Goal: Transaction & Acquisition: Purchase product/service

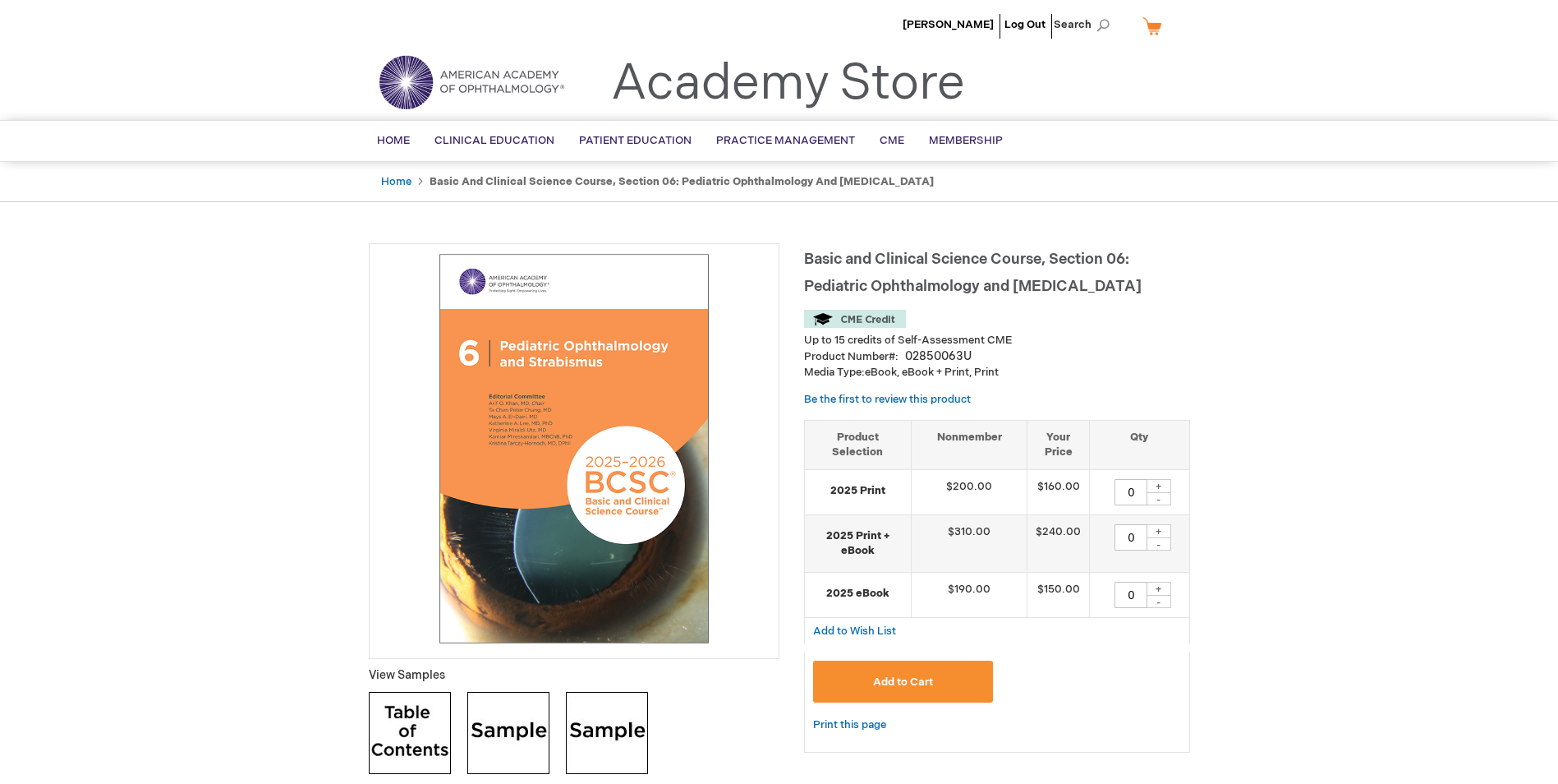
click at [1160, 483] on div "+" at bounding box center [1158, 485] width 24 height 14
type input "1"
click at [907, 684] on span "Add to Cart" at bounding box center [903, 681] width 60 height 13
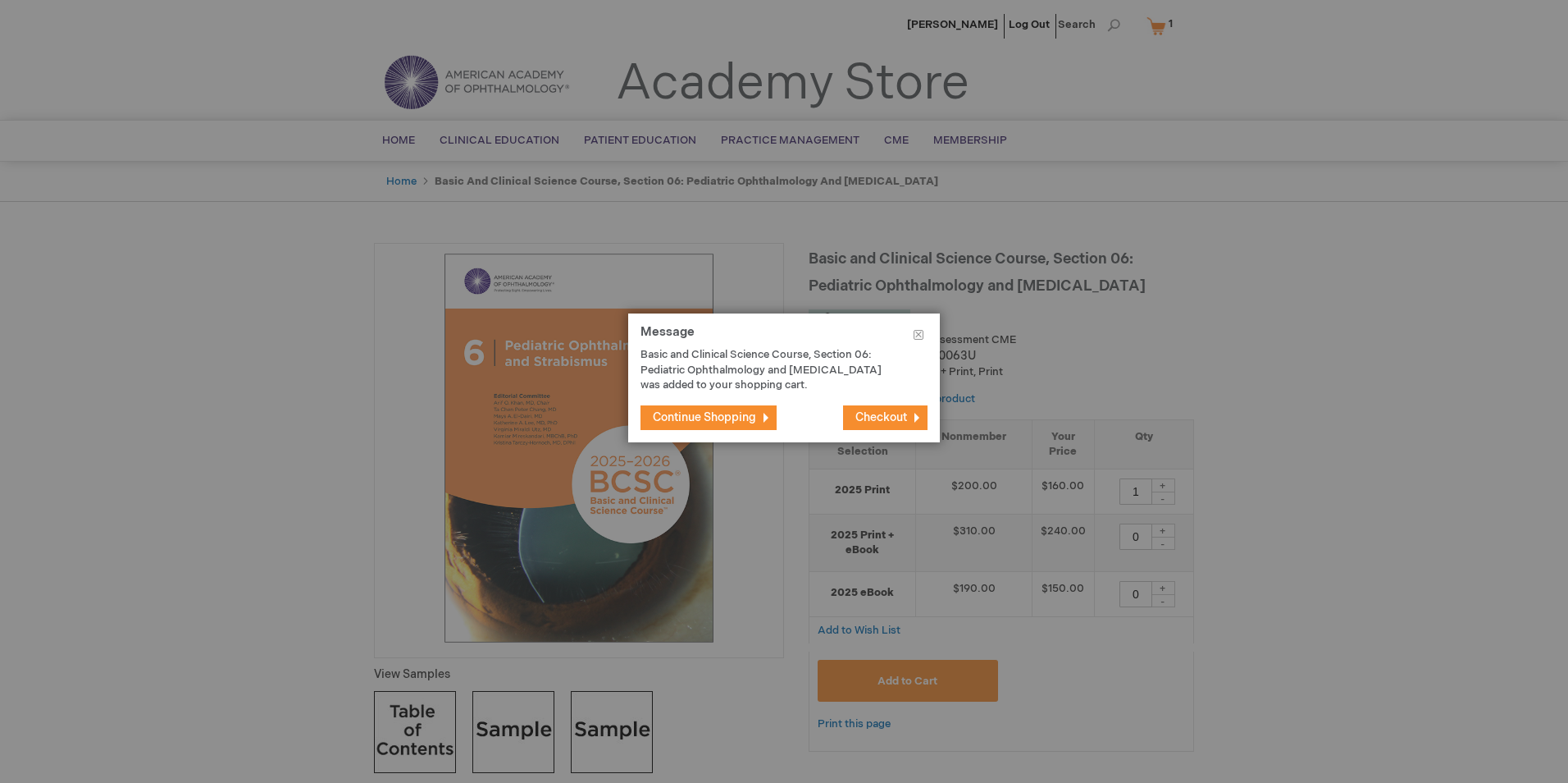
click at [701, 422] on span "Continue Shopping" at bounding box center [703, 417] width 103 height 14
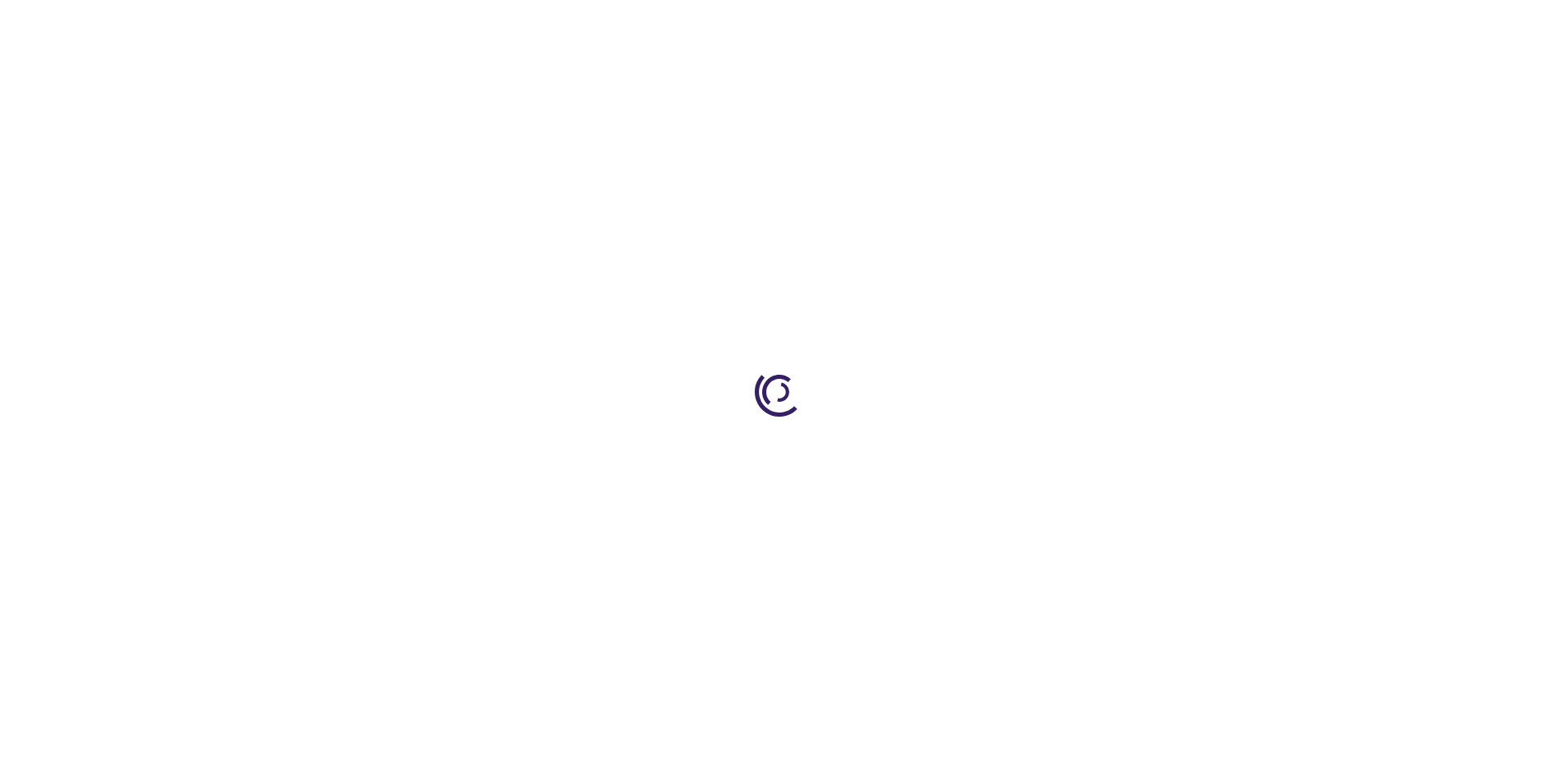
type input "0"
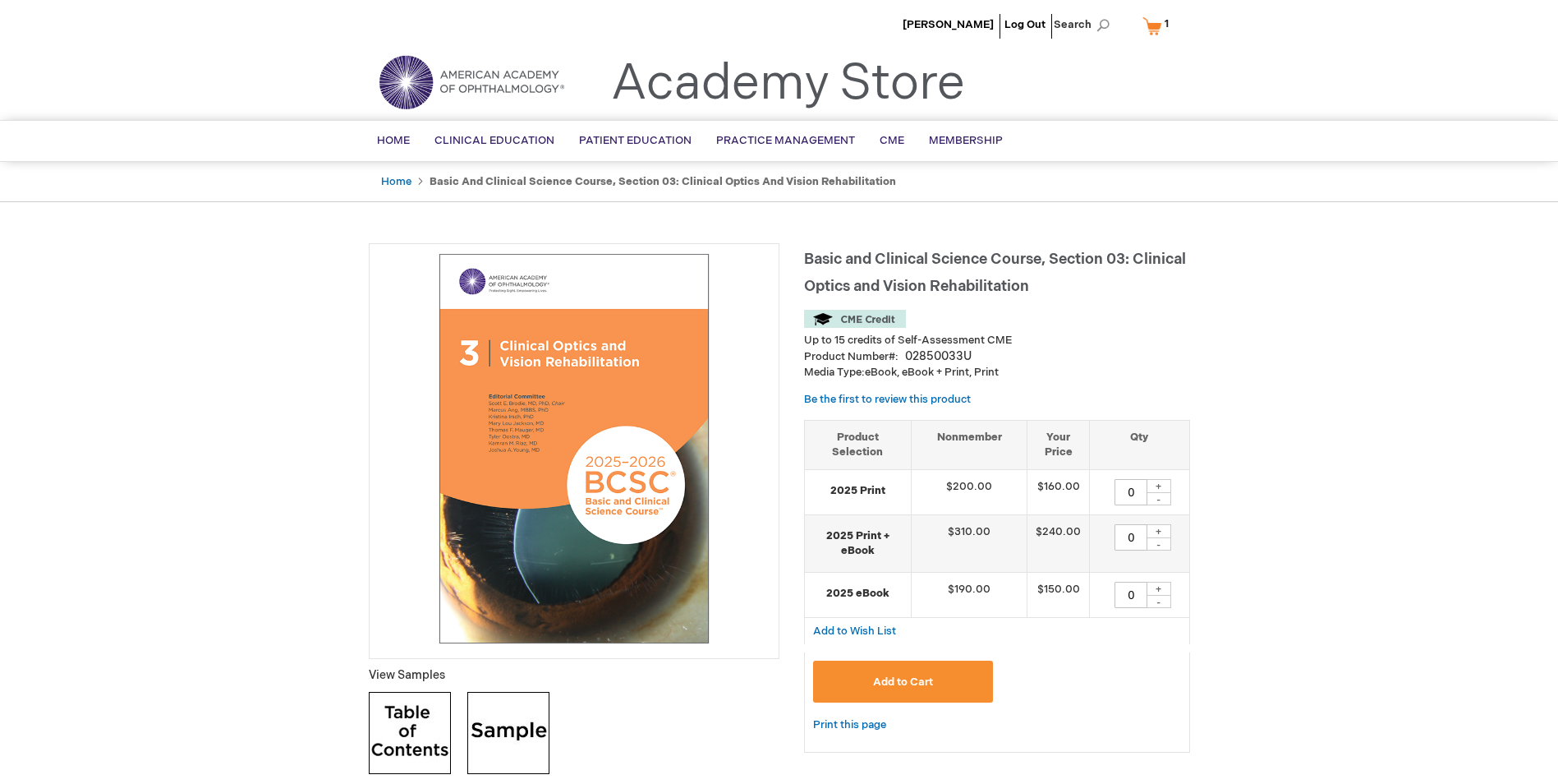
click at [1162, 485] on div "+" at bounding box center [1158, 485] width 24 height 14
type input "1"
click at [901, 688] on span "Add to Cart" at bounding box center [903, 681] width 60 height 13
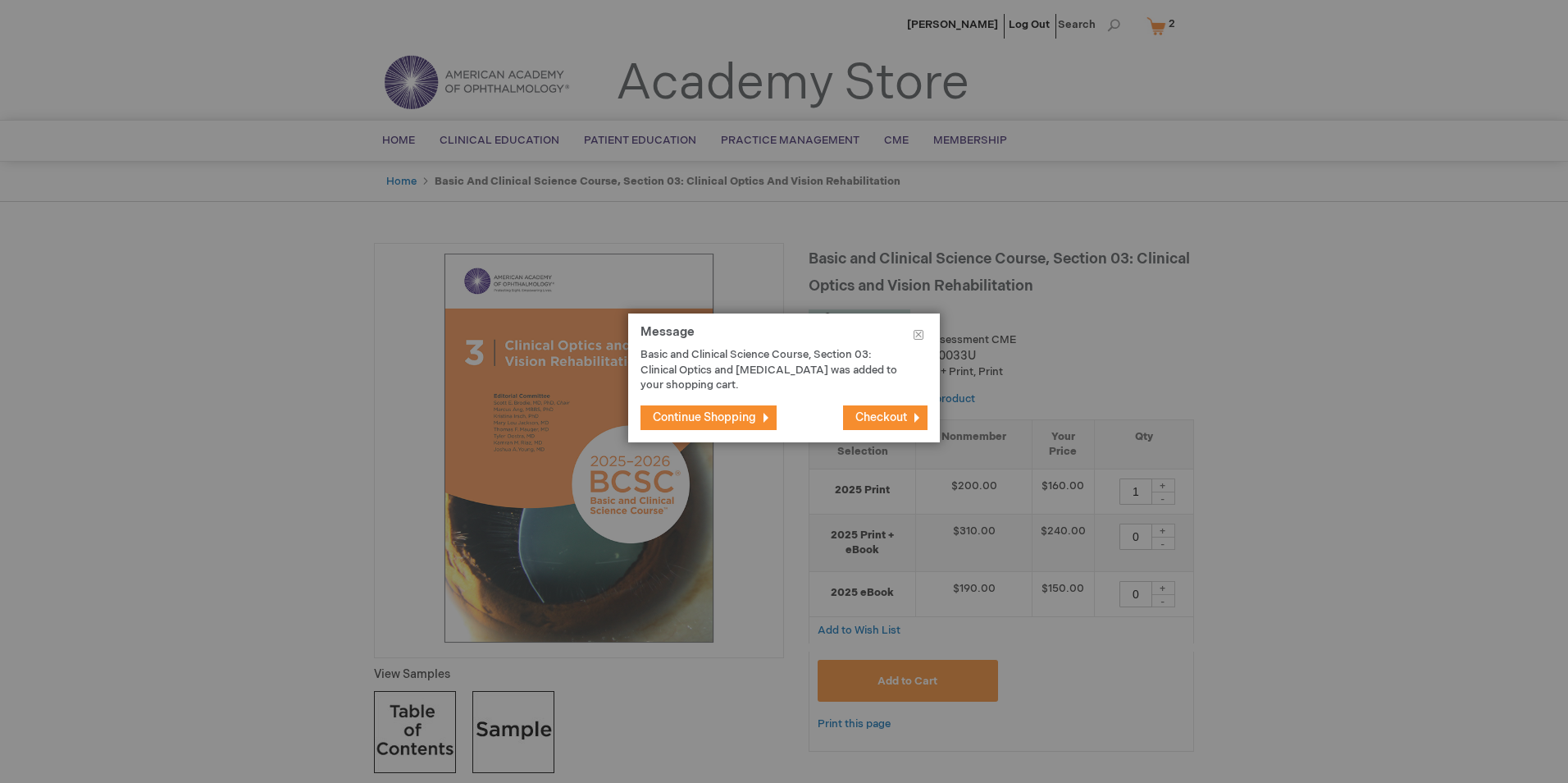
click at [891, 420] on span "Checkout" at bounding box center [880, 417] width 51 height 14
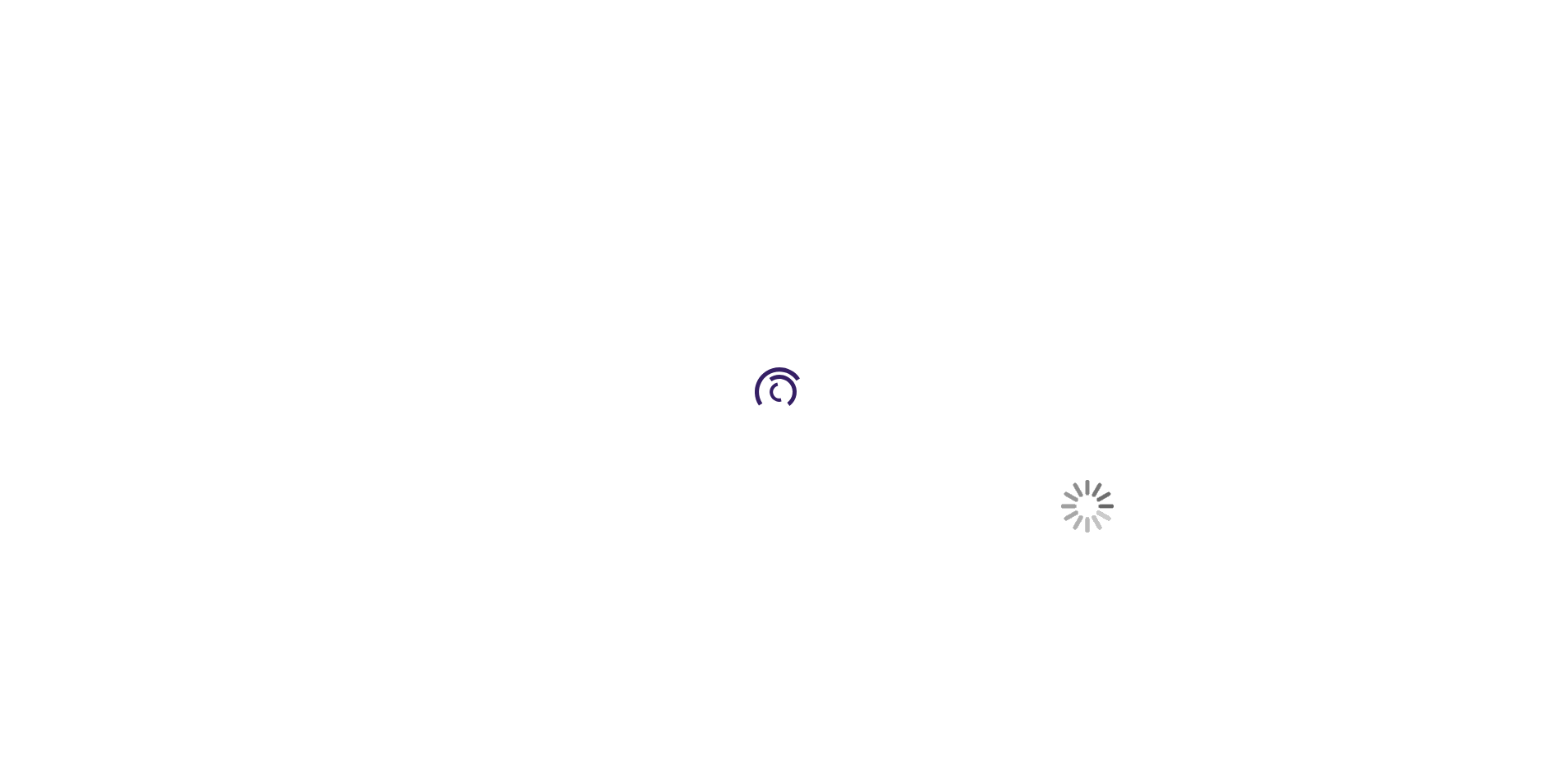
select select "US"
select select "63"
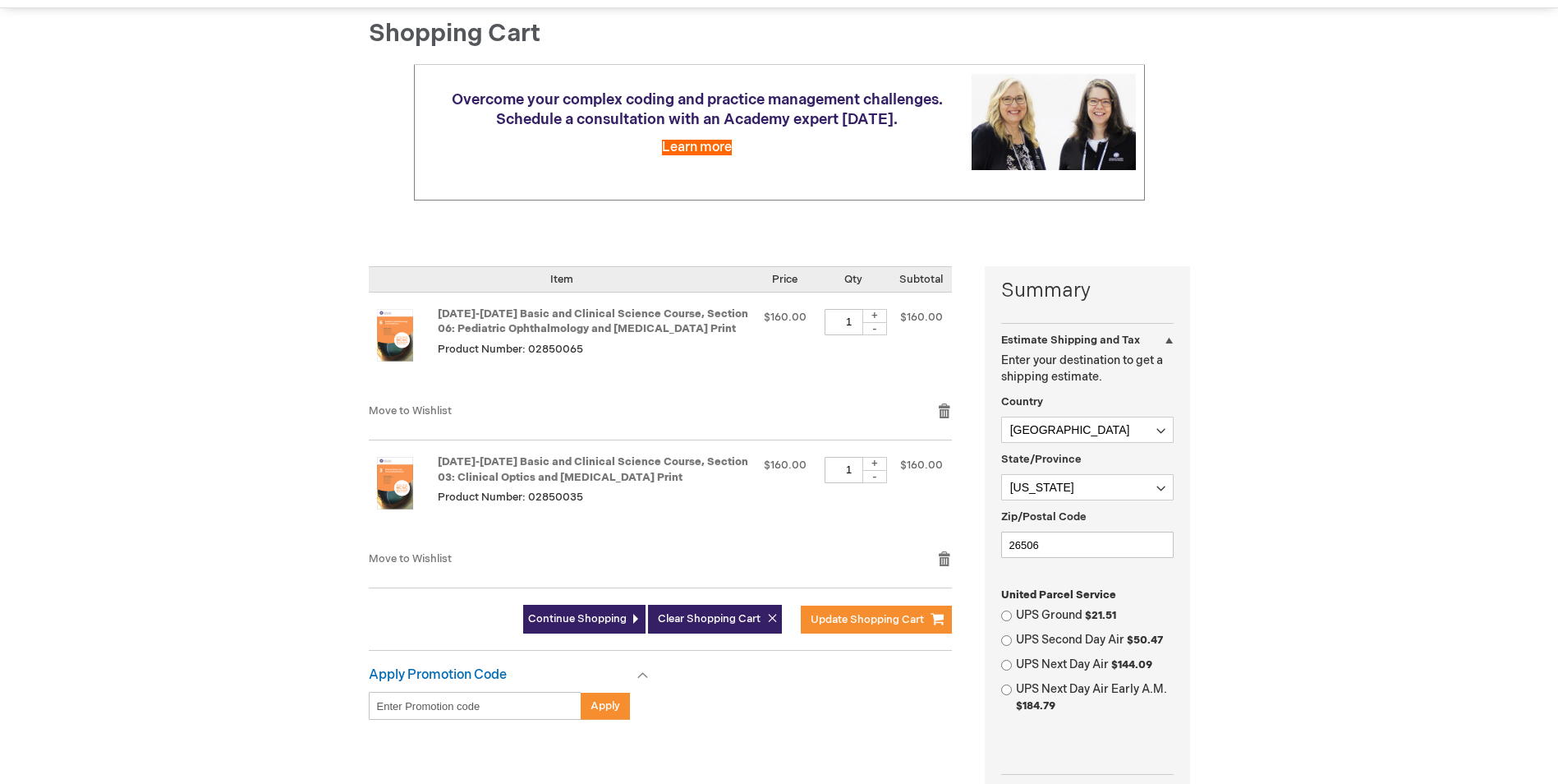
scroll to position [164, 0]
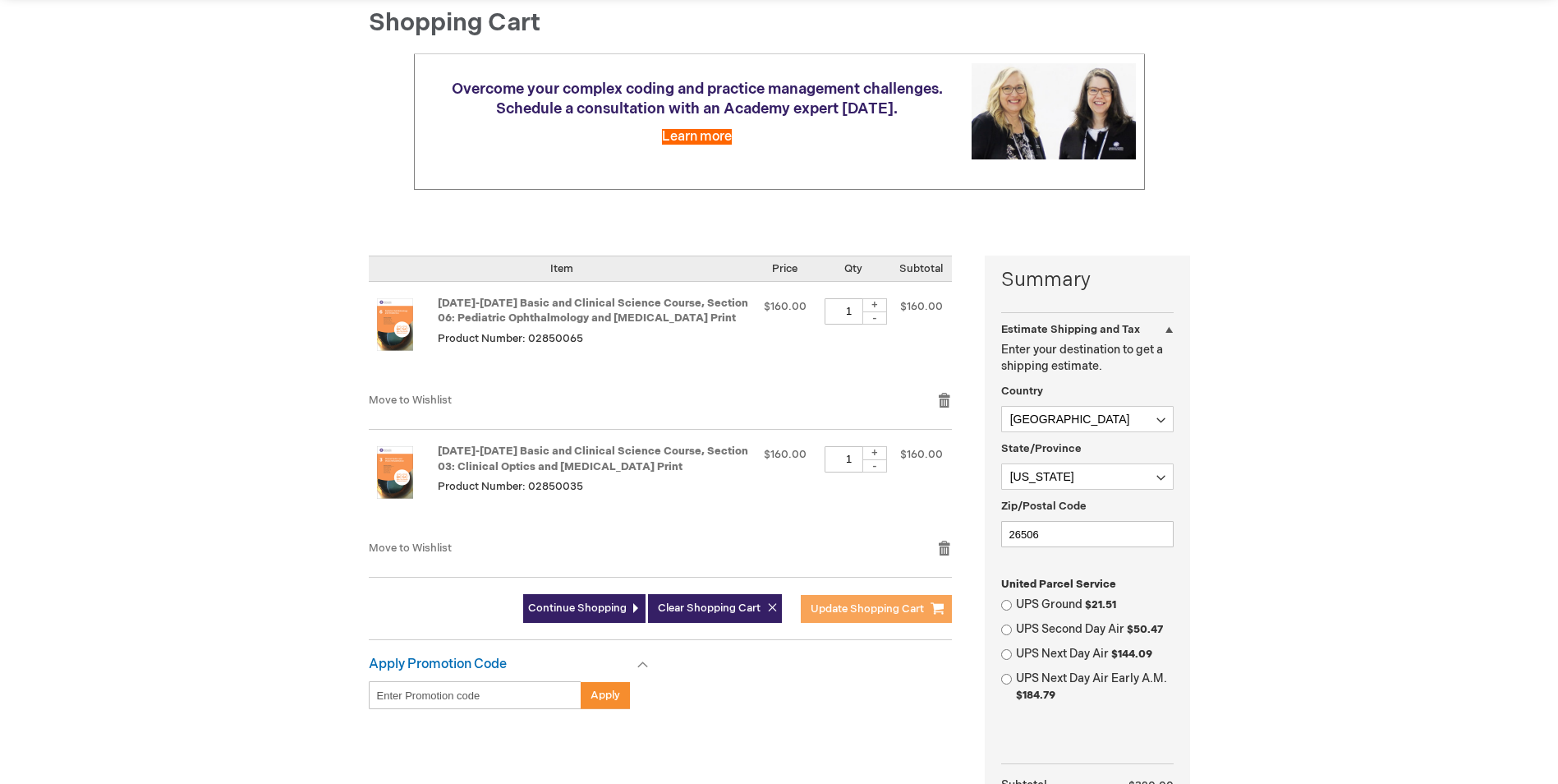
click at [868, 604] on span "Update Shopping Cart" at bounding box center [867, 609] width 113 height 13
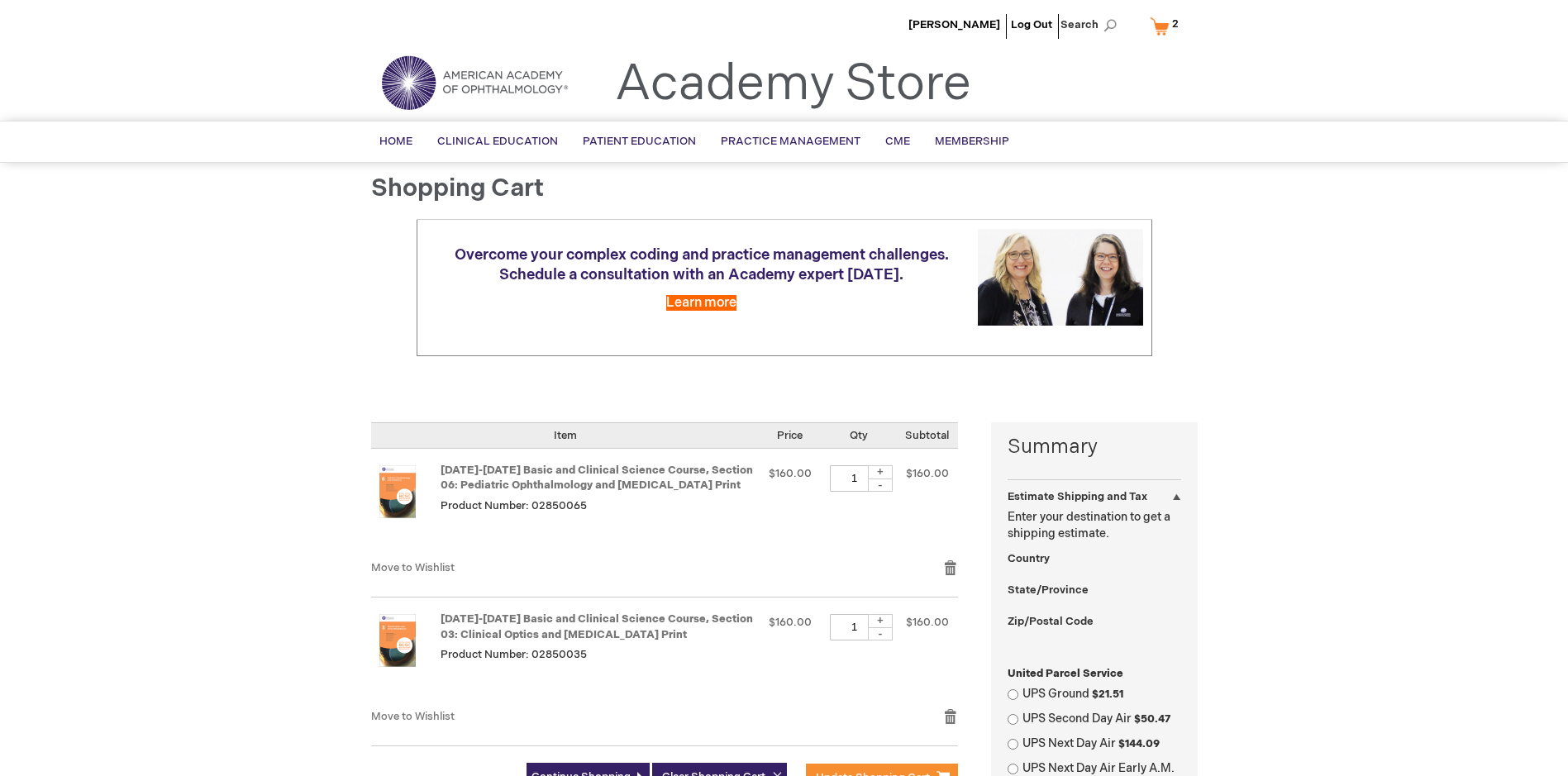
select select "US"
select select "63"
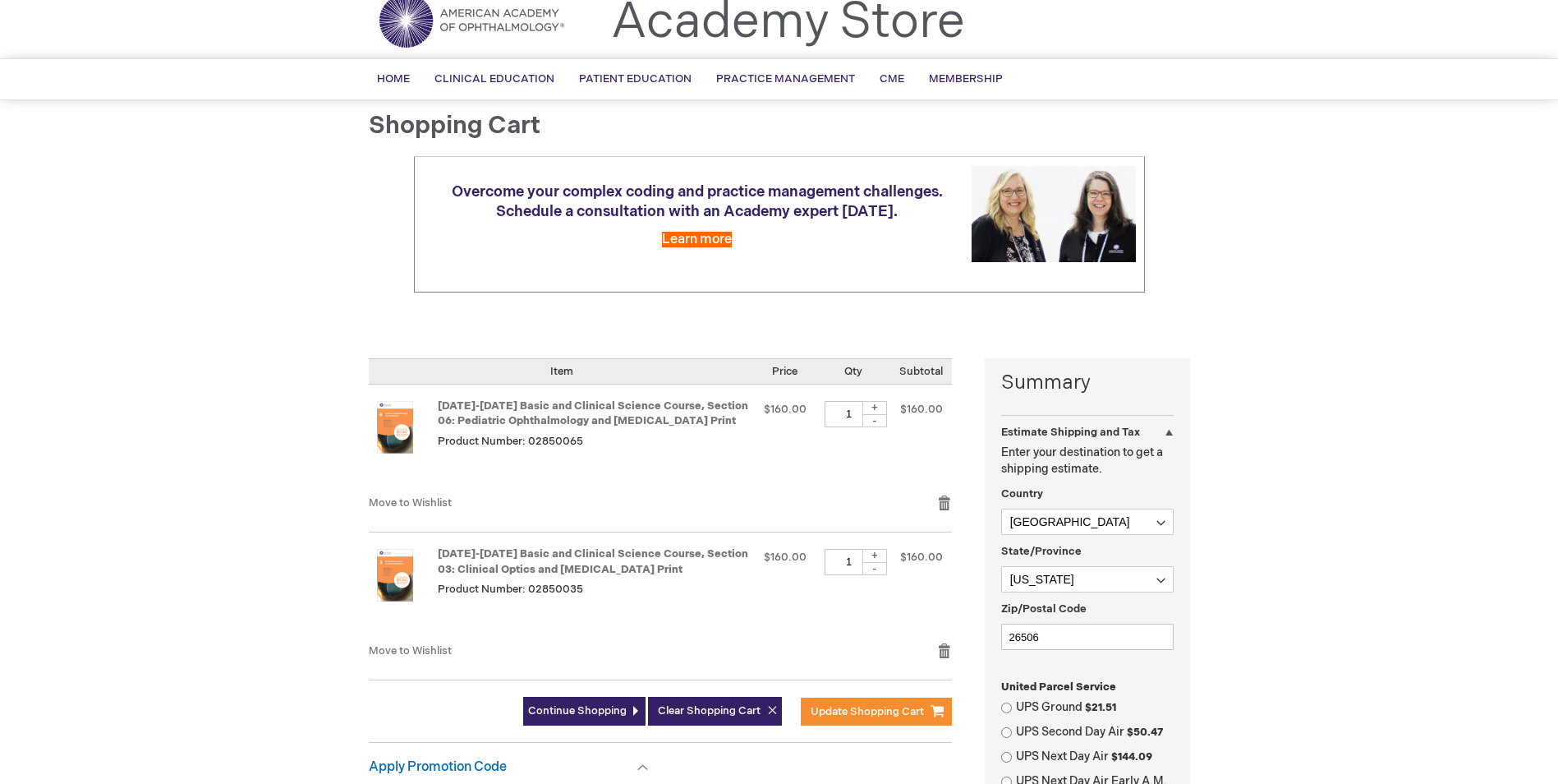
scroll to position [164, 0]
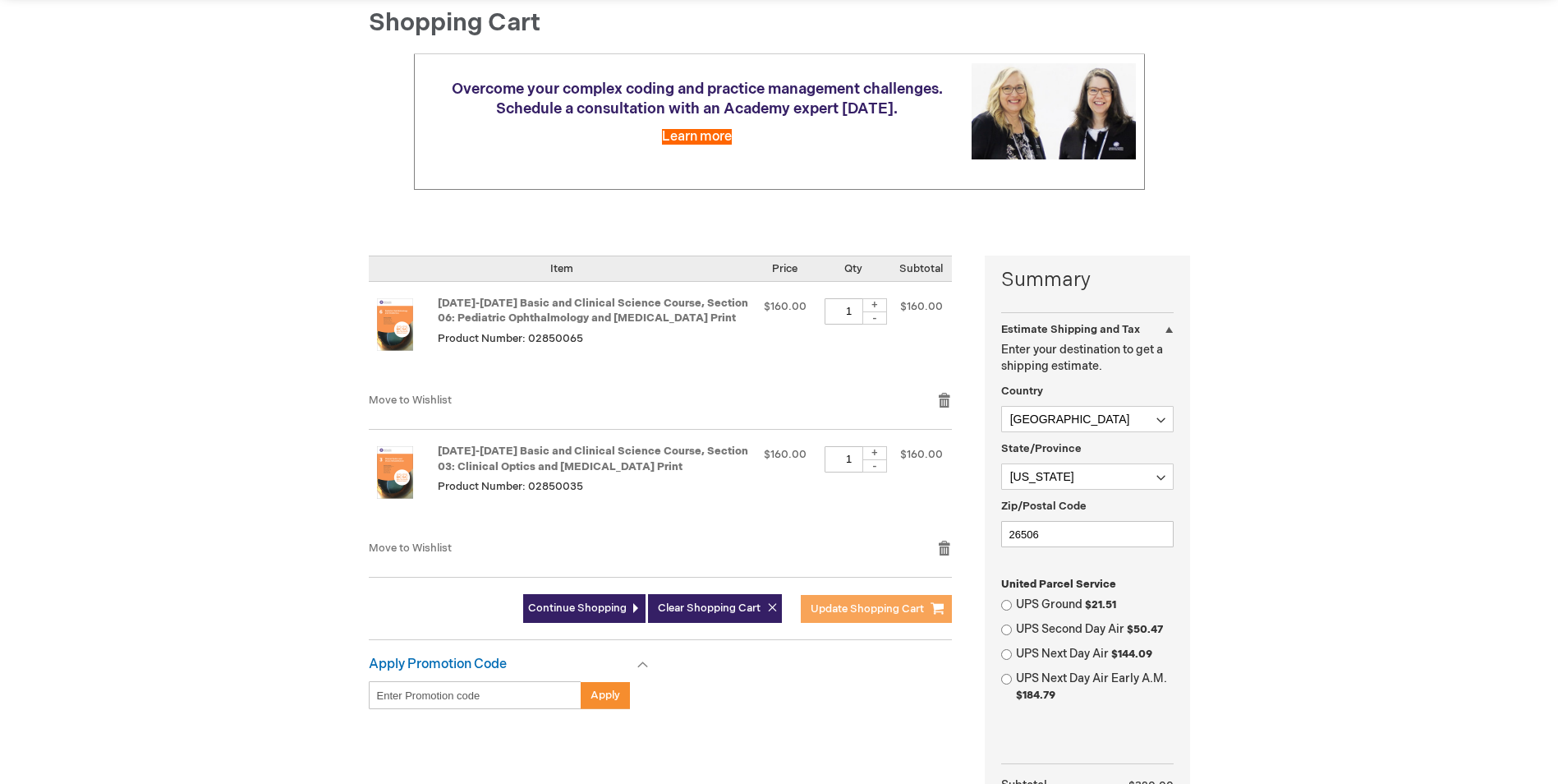
click at [841, 612] on span "Update Shopping Cart" at bounding box center [867, 609] width 113 height 13
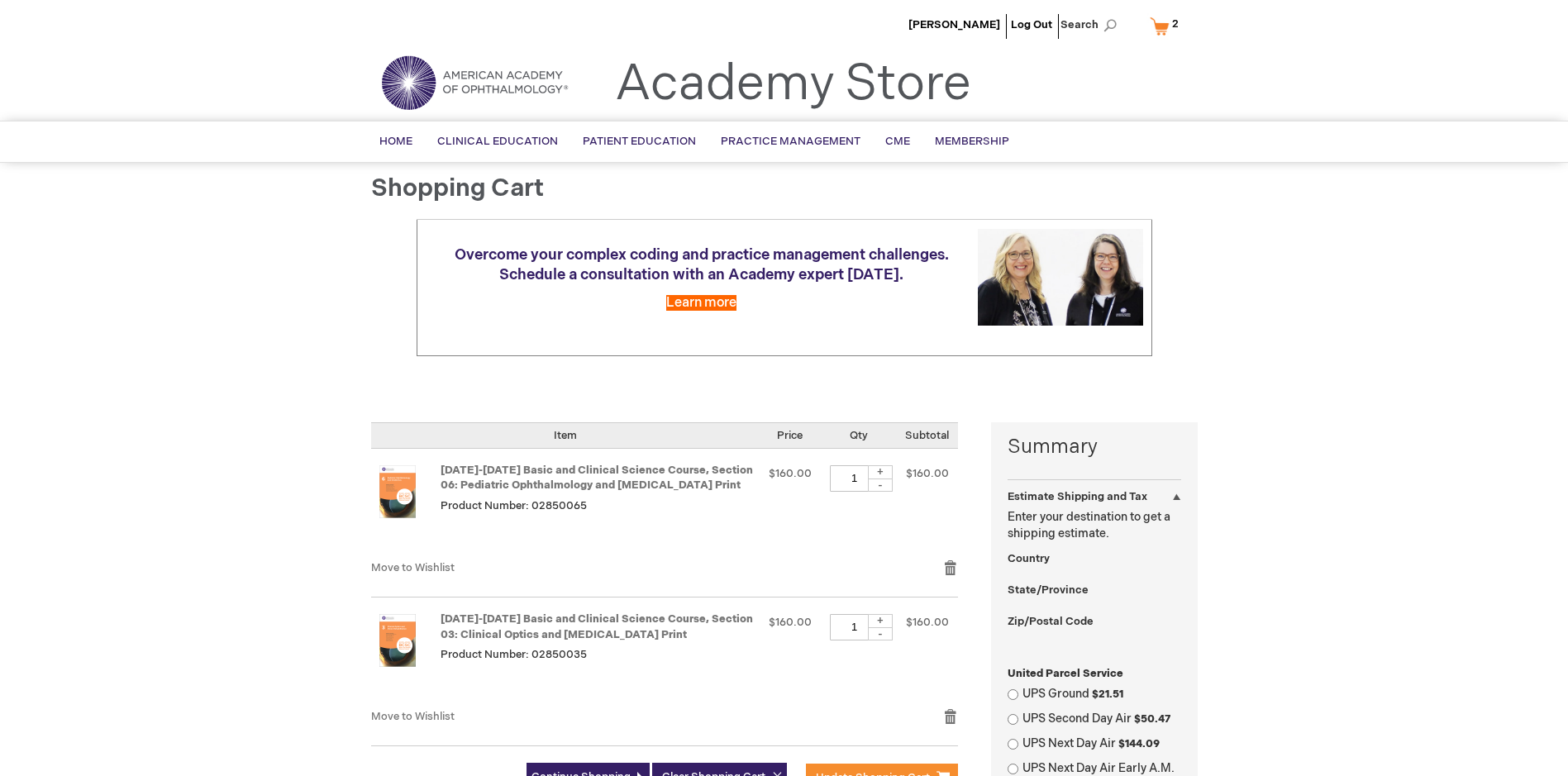
select select "US"
select select "63"
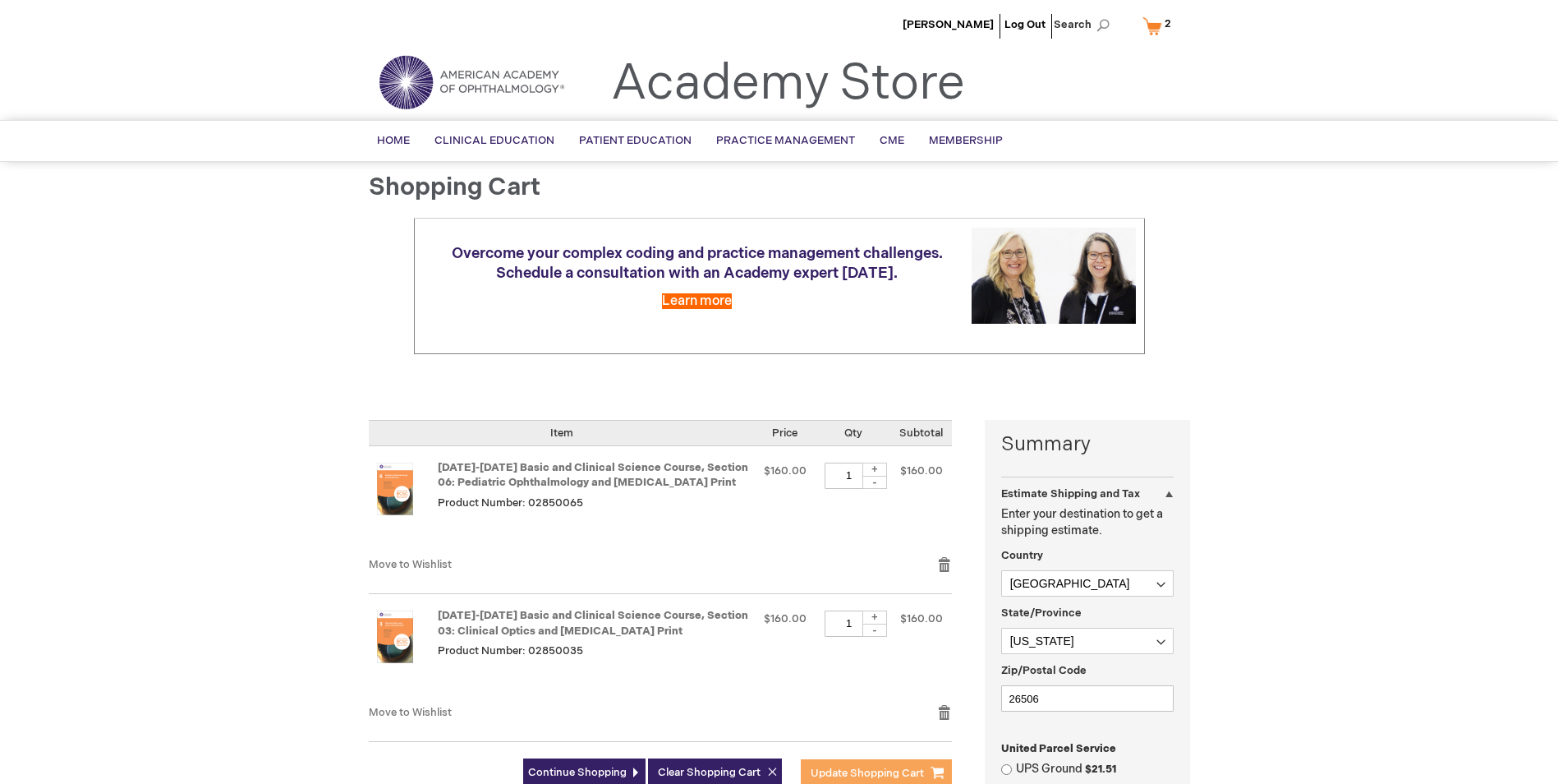
click at [844, 768] on span "Update Shopping Cart" at bounding box center [867, 773] width 113 height 13
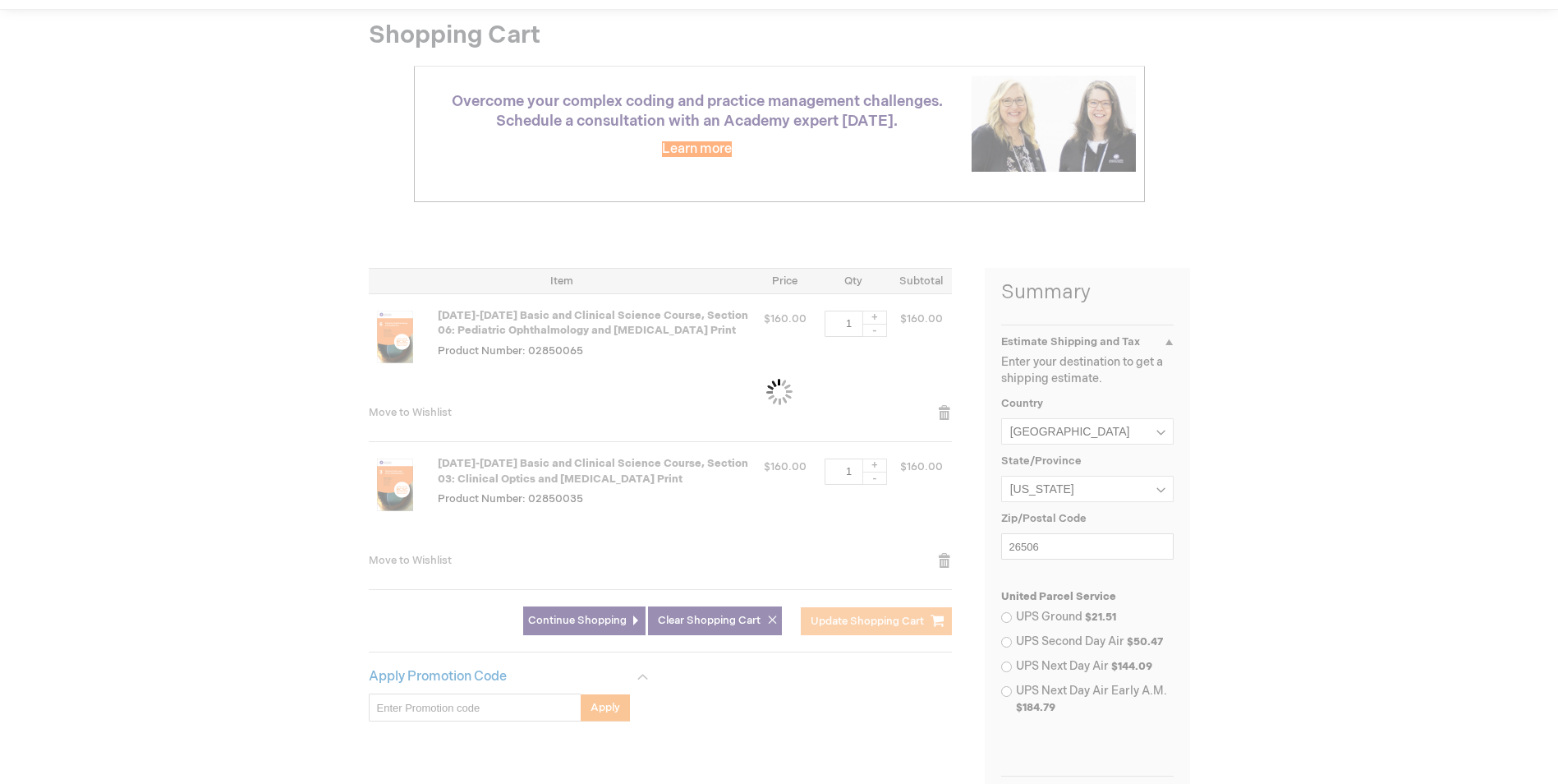
scroll to position [329, 0]
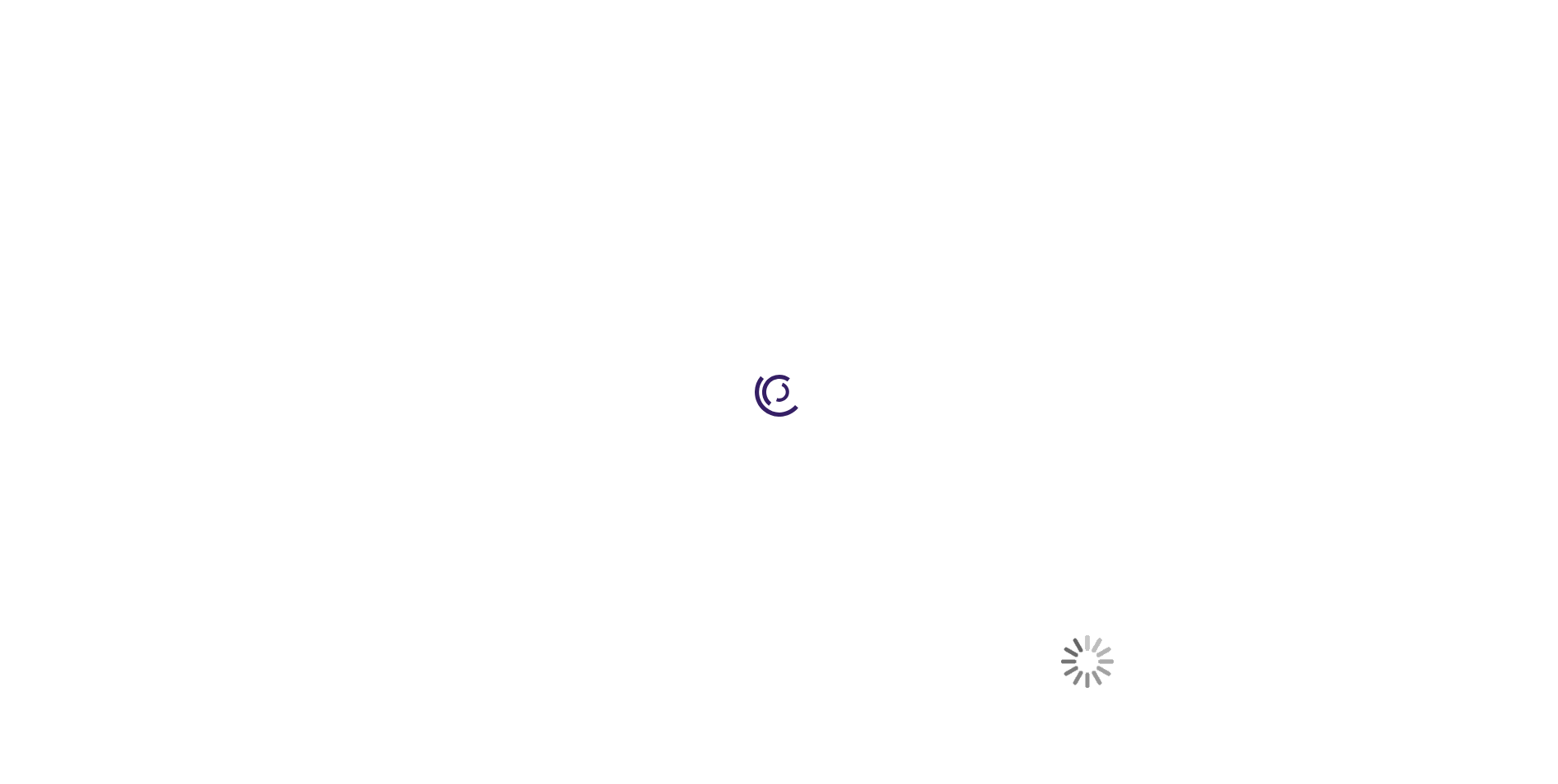
select select "US"
select select "63"
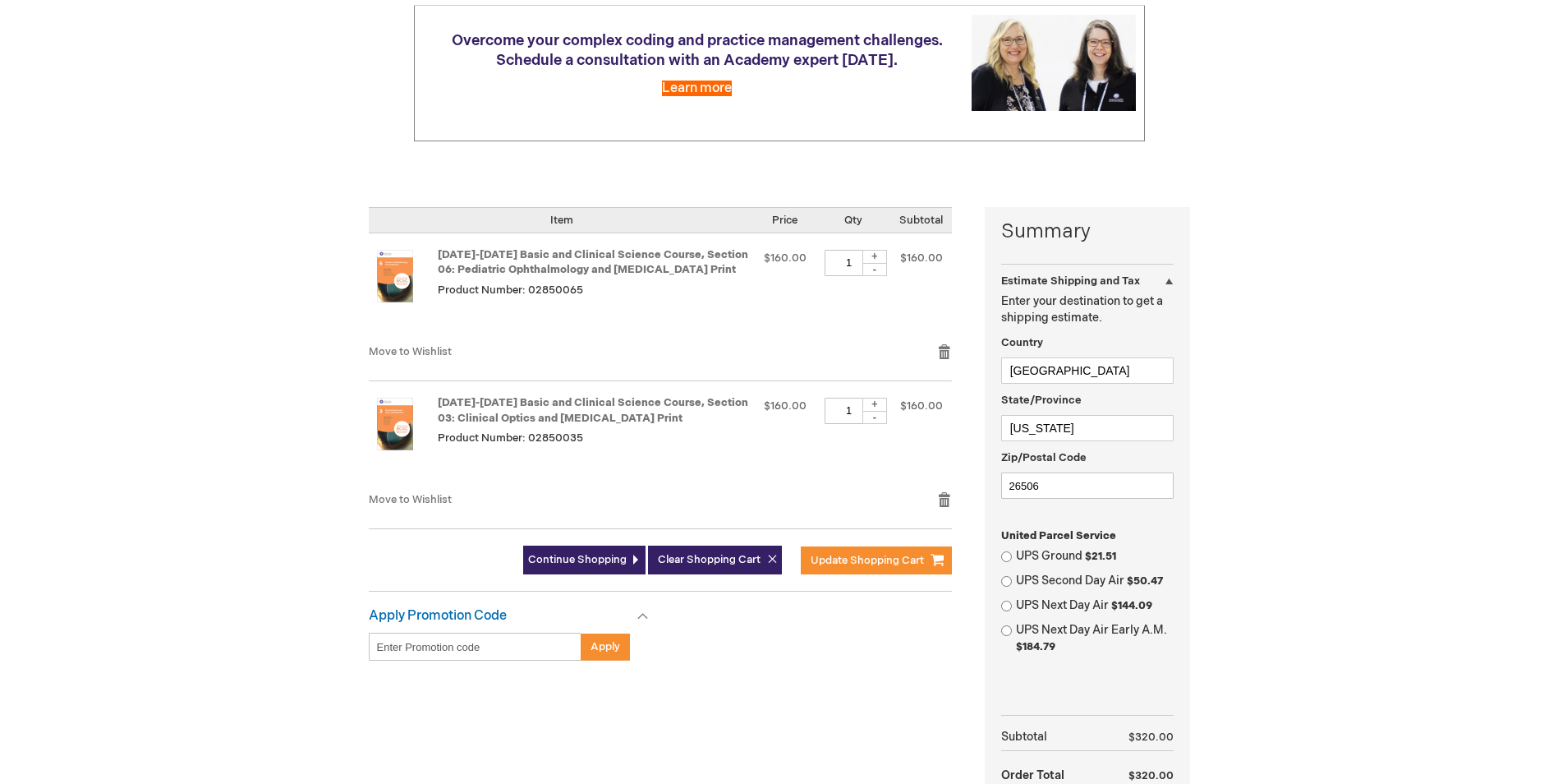
scroll to position [411, 0]
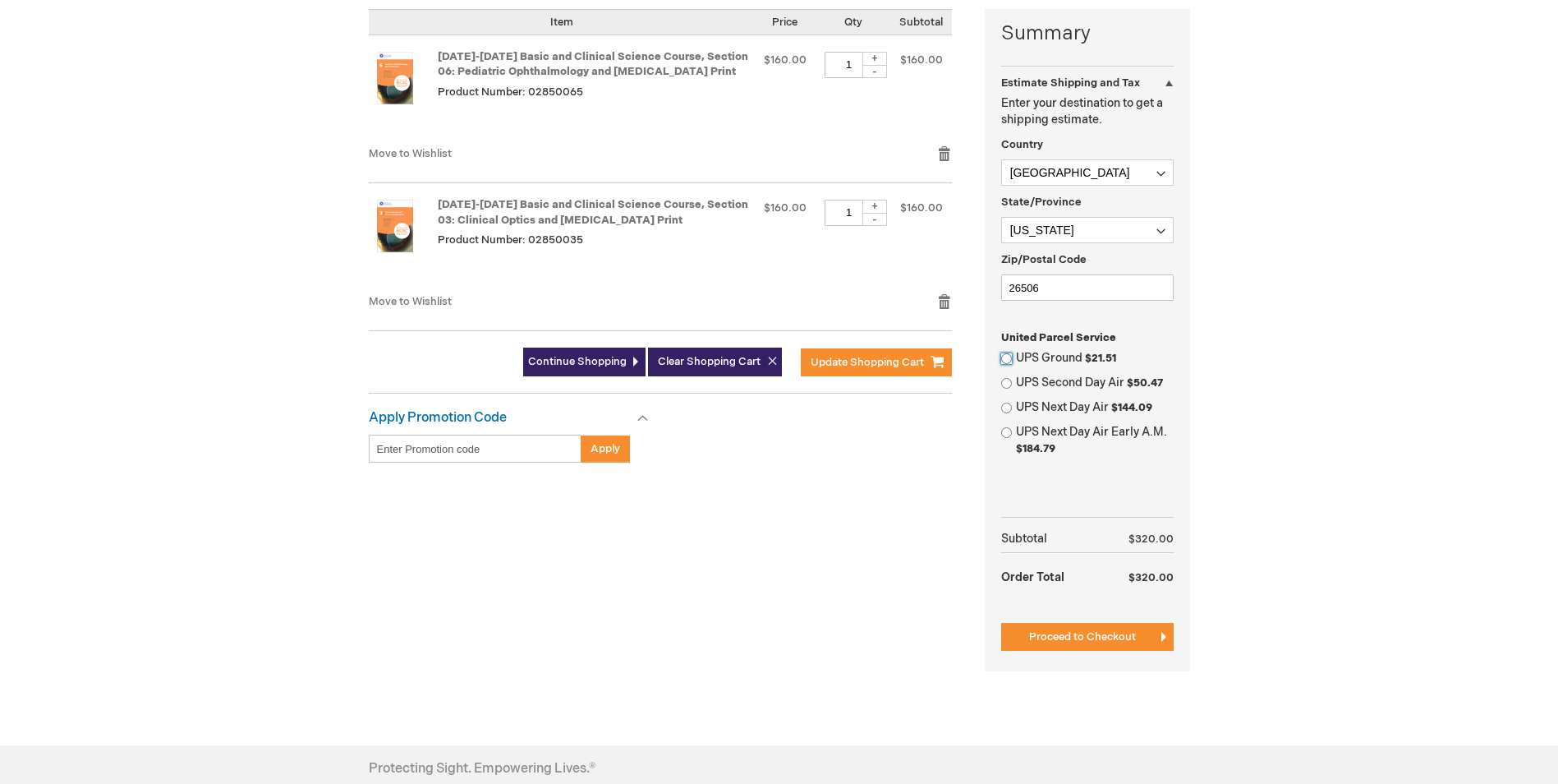
click at [1006, 356] on input "UPS Ground $21.51" at bounding box center [1006, 357] width 10 height 10
radio input "true"
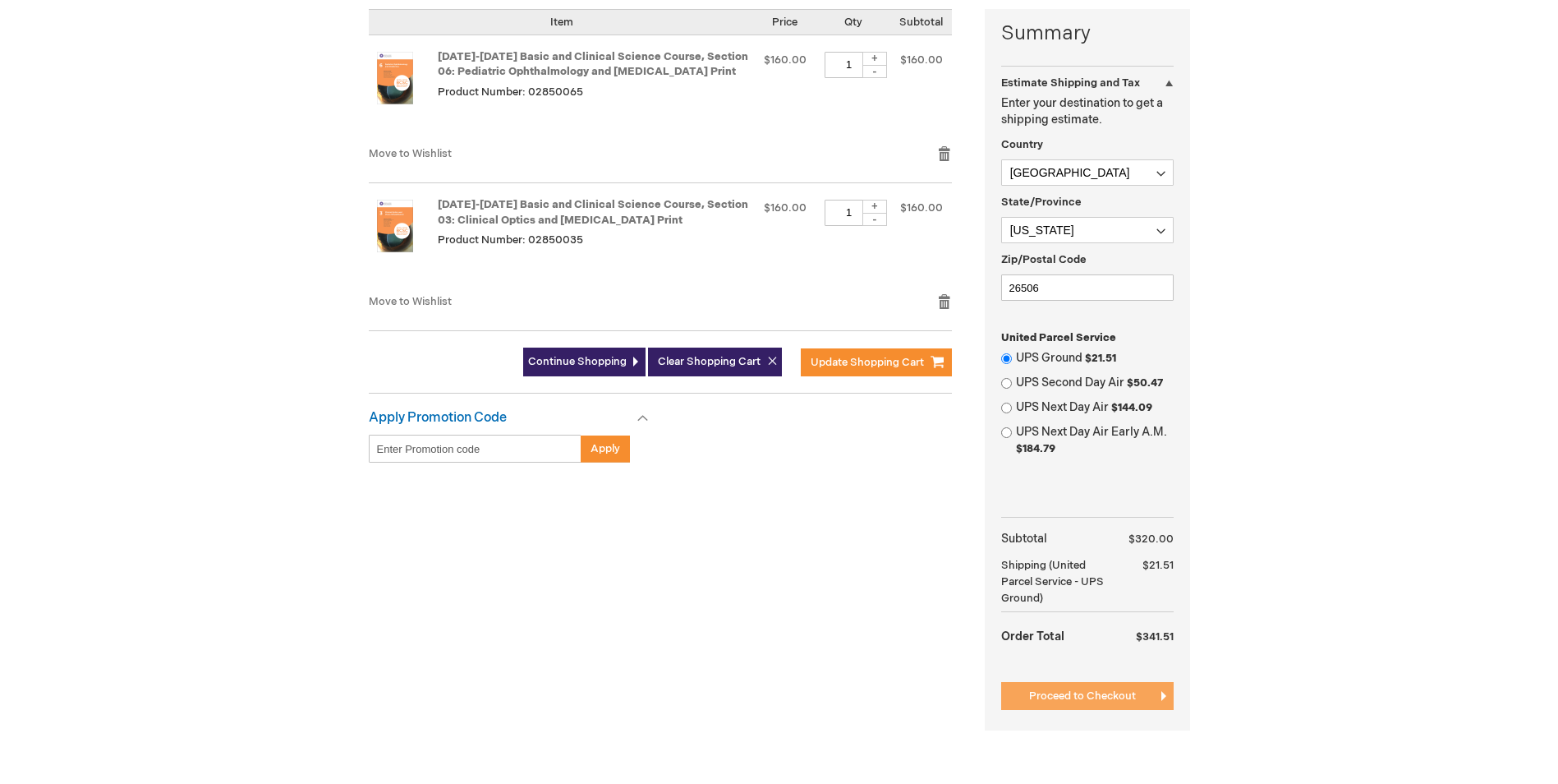
click at [1064, 705] on button "Proceed to Checkout" at bounding box center [1088, 695] width 173 height 28
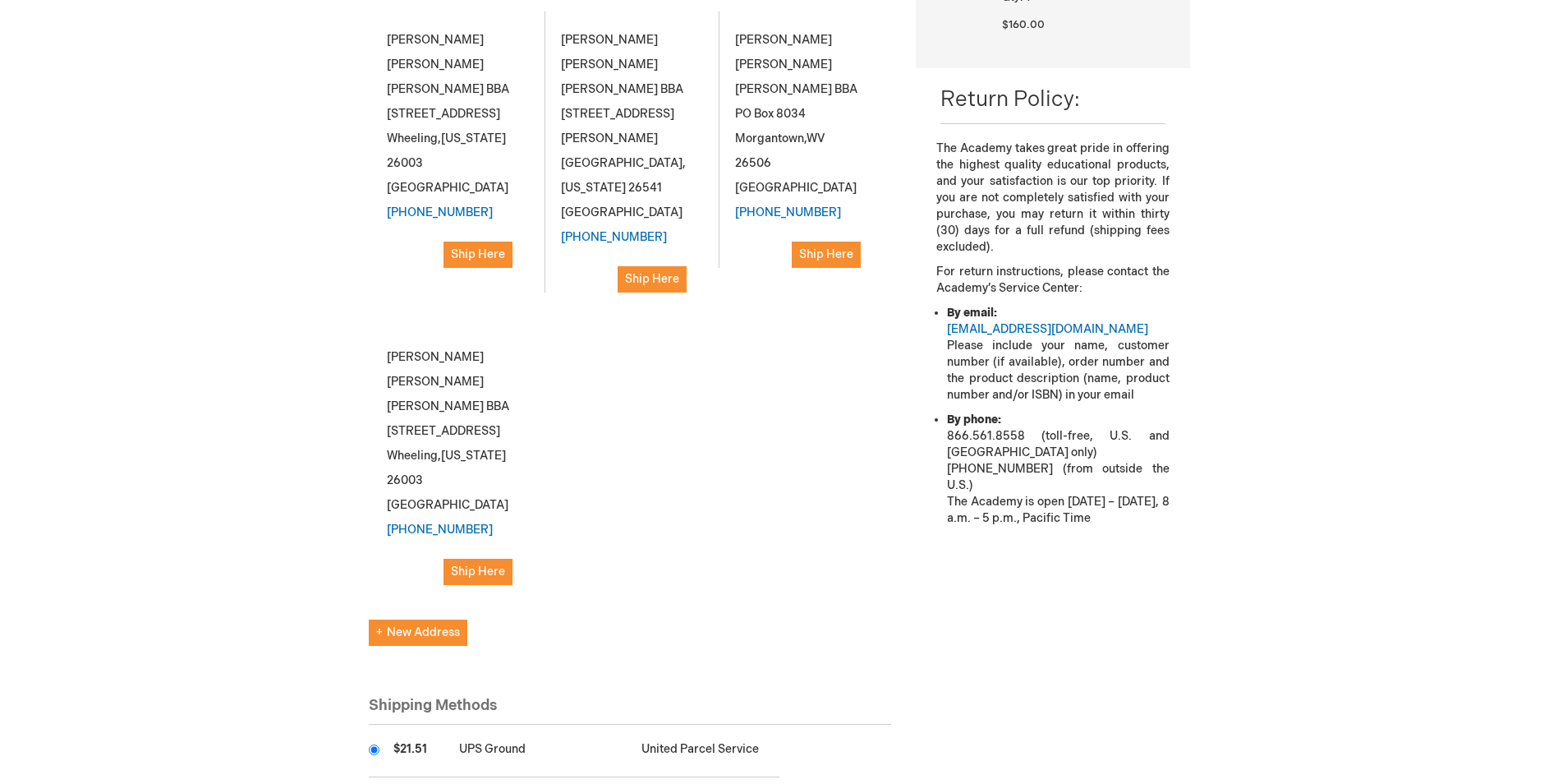
scroll to position [986, 0]
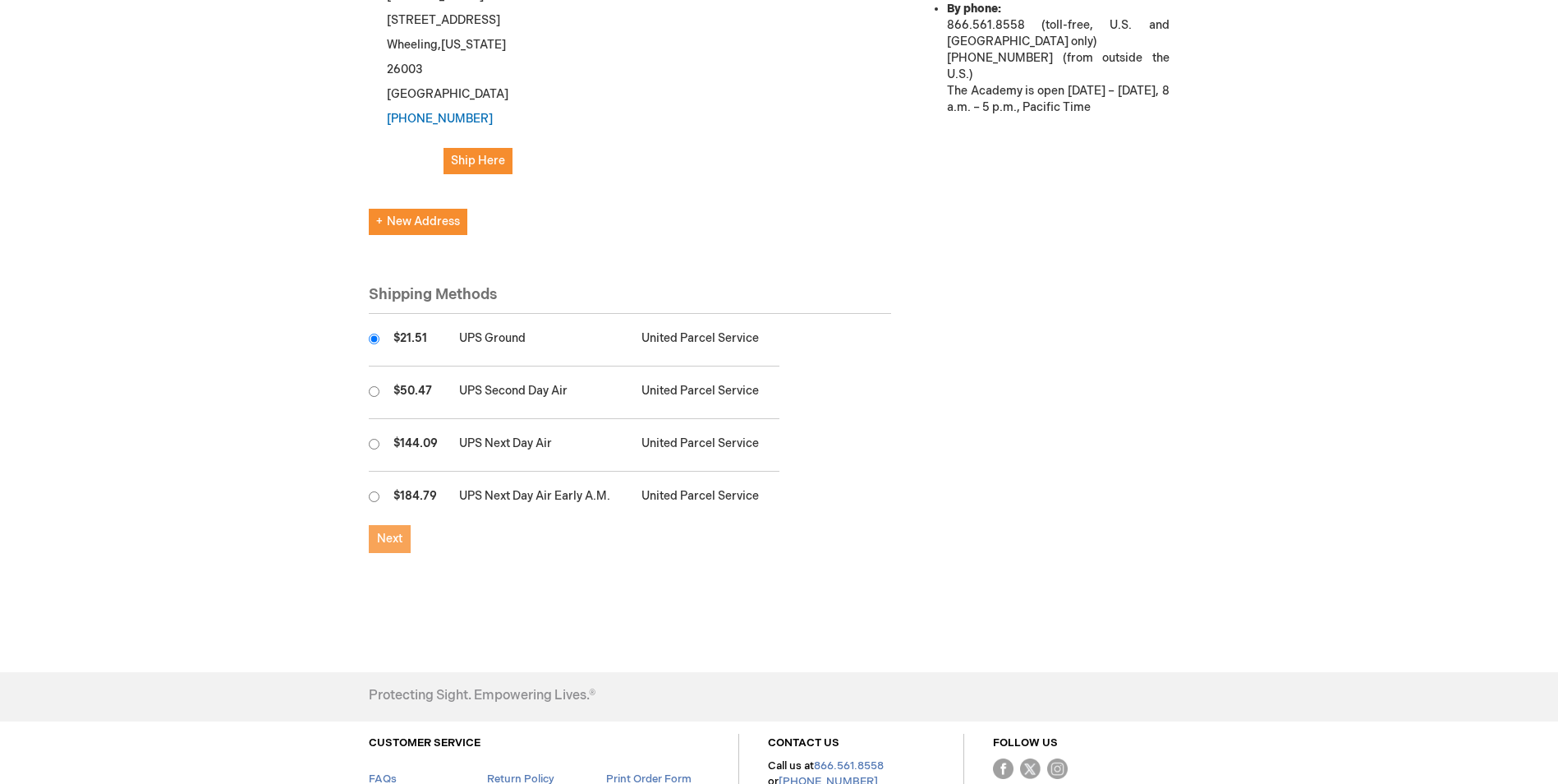
click at [387, 531] on span "Next" at bounding box center [389, 538] width 25 height 14
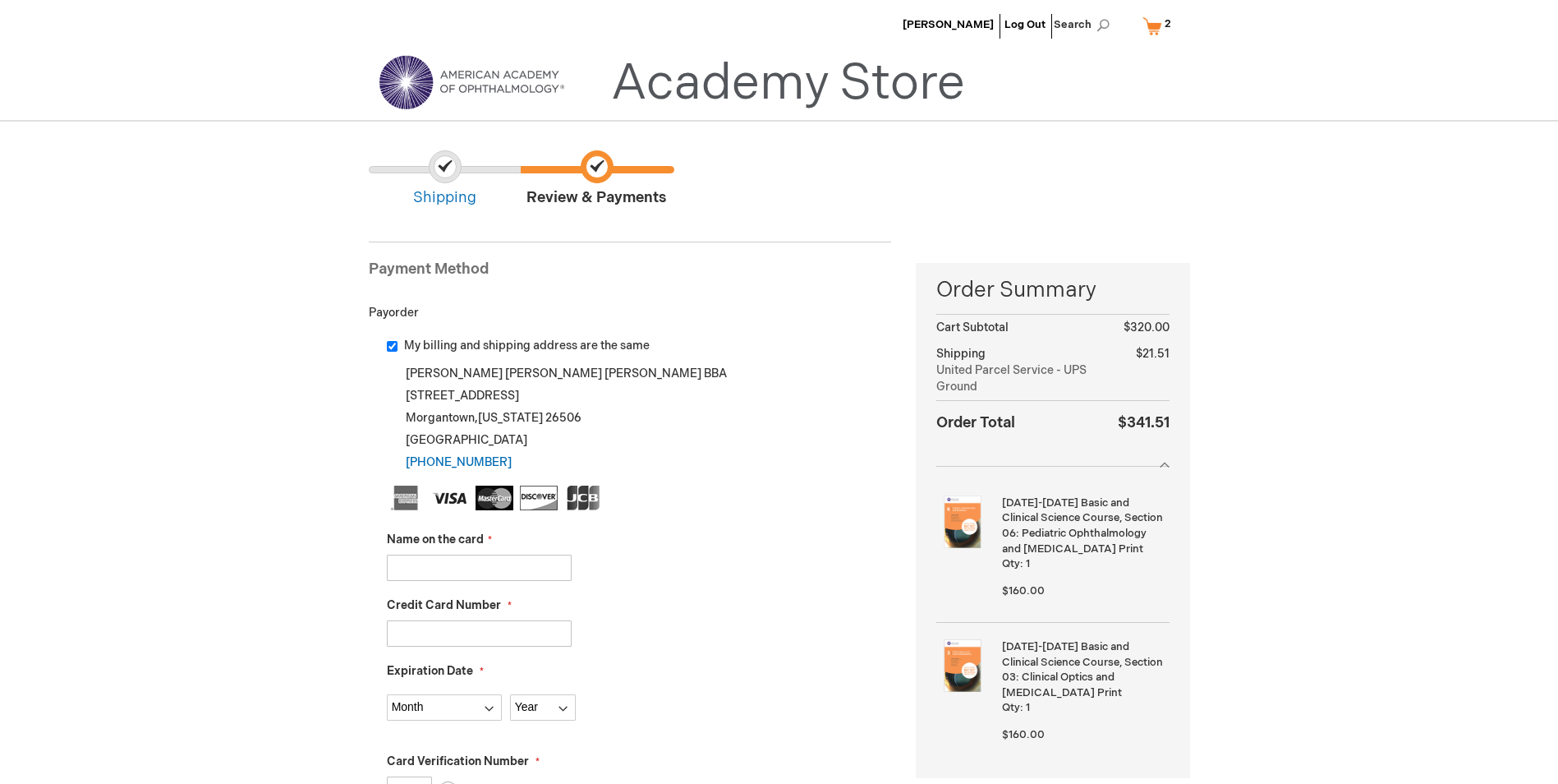
drag, startPoint x: 391, startPoint y: 345, endPoint x: 417, endPoint y: 358, distance: 29.1
click at [390, 345] on input "My billing and shipping address are the same" at bounding box center [391, 345] width 10 height 10
checkbox input "false"
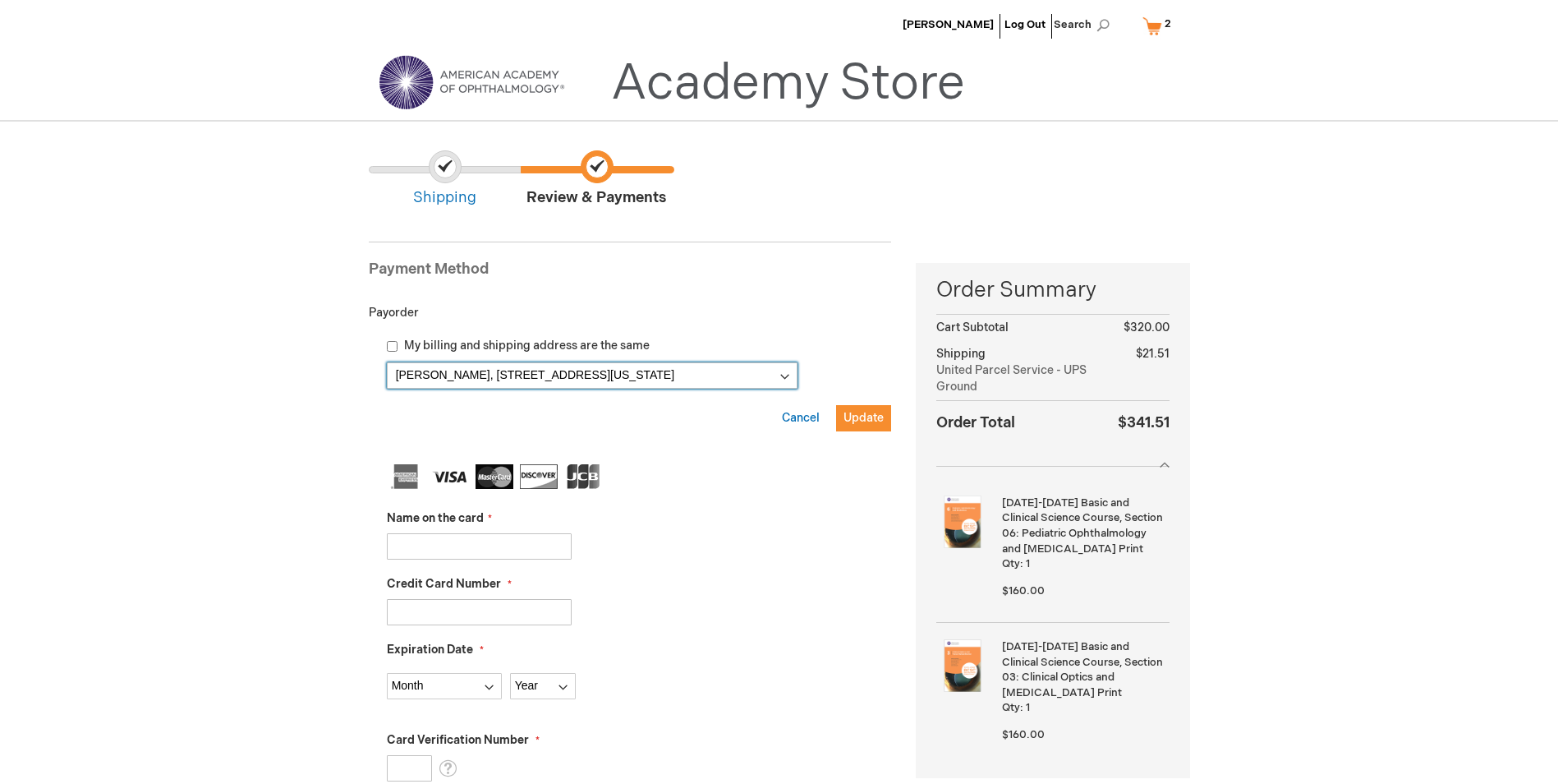
click at [782, 373] on select "Robert Smith, 1 Medical Center Drive Box 9193, Morgantown, West Virginia 26506,…" at bounding box center [592, 375] width 411 height 26
select select
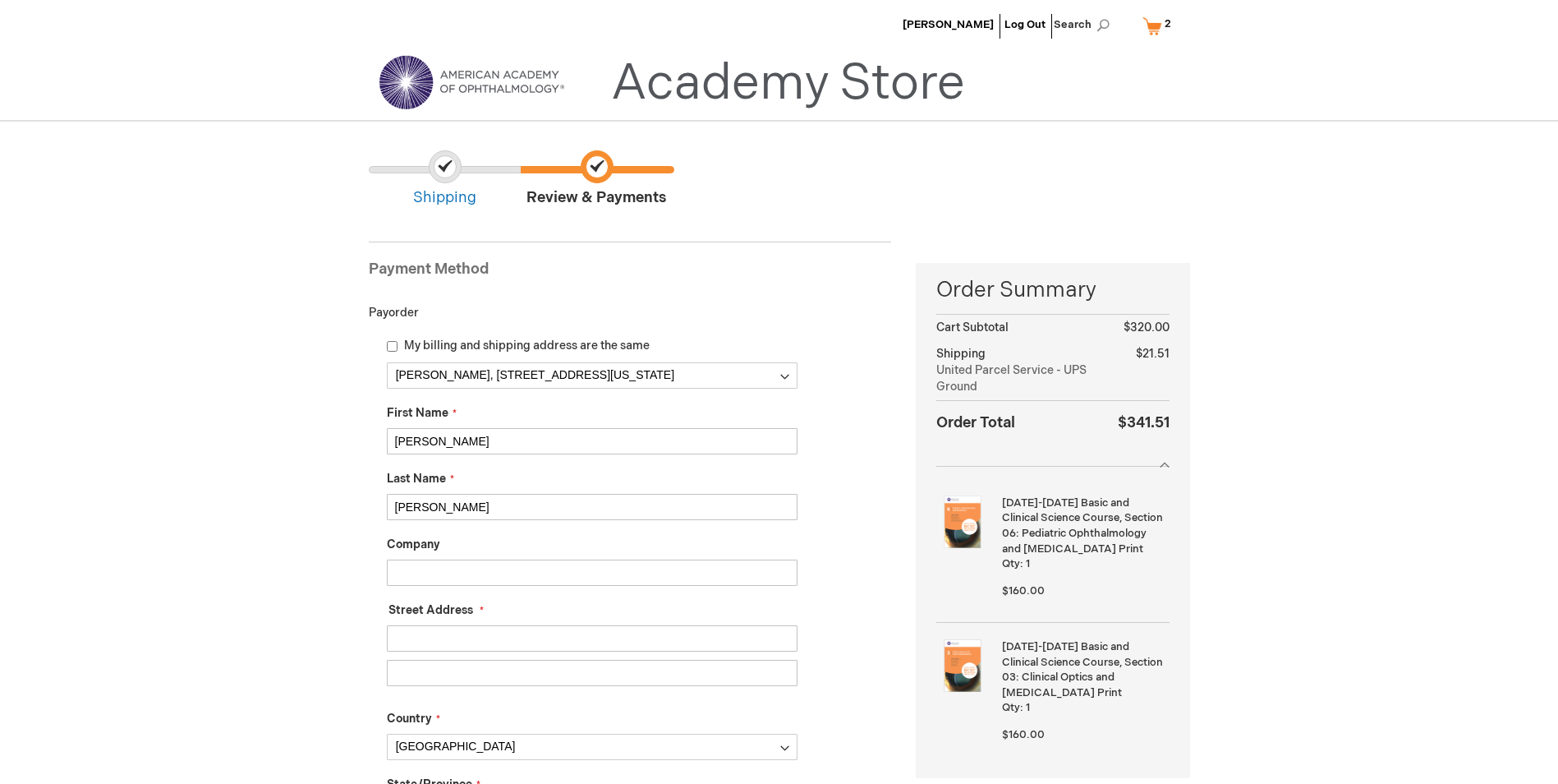
click at [411, 572] on input "Company" at bounding box center [592, 572] width 411 height 26
type input "WVU Eye Institute"
type input "P"
type input "1"
type input "PO Box 9897"
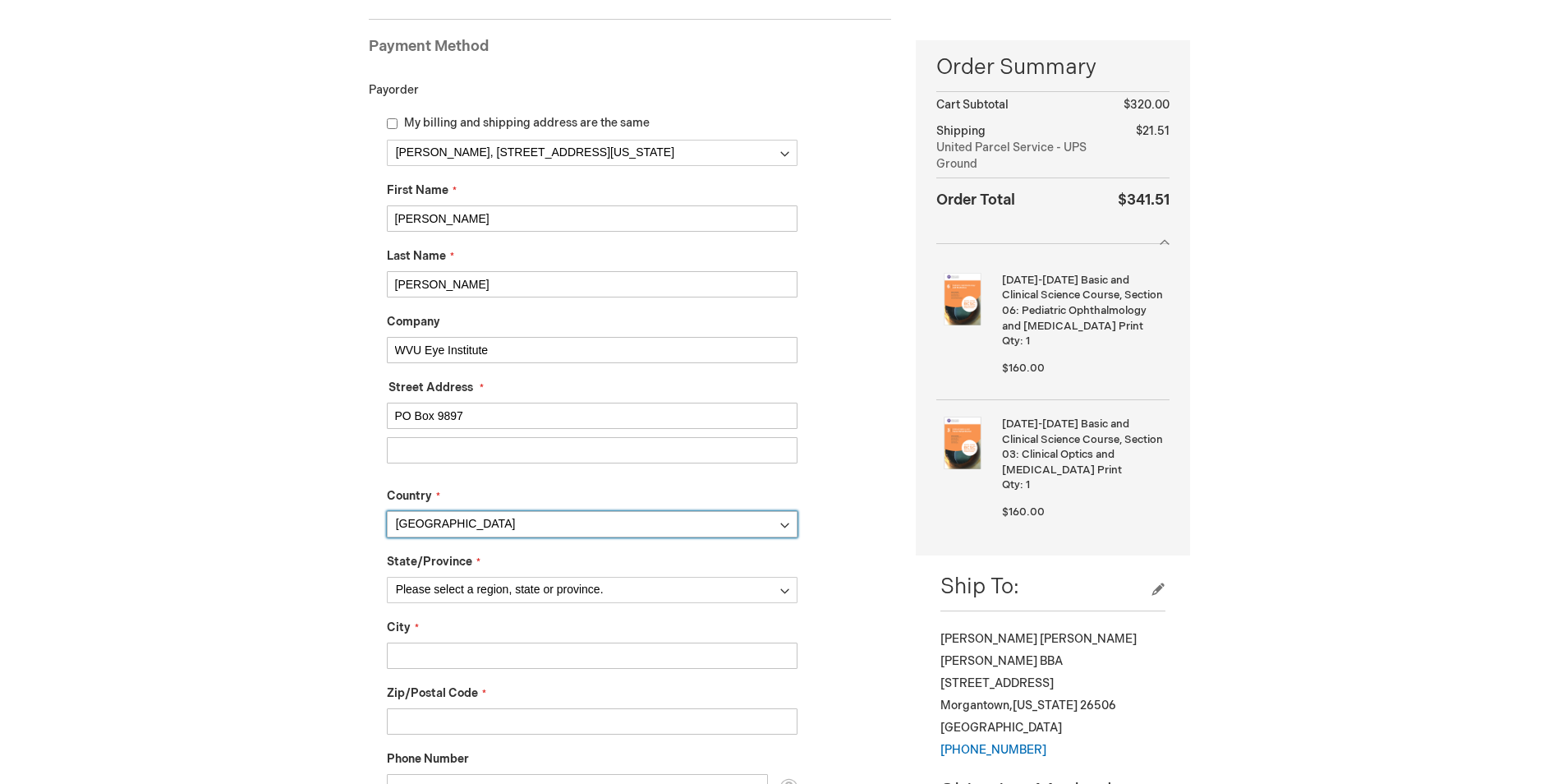
scroll to position [246, 0]
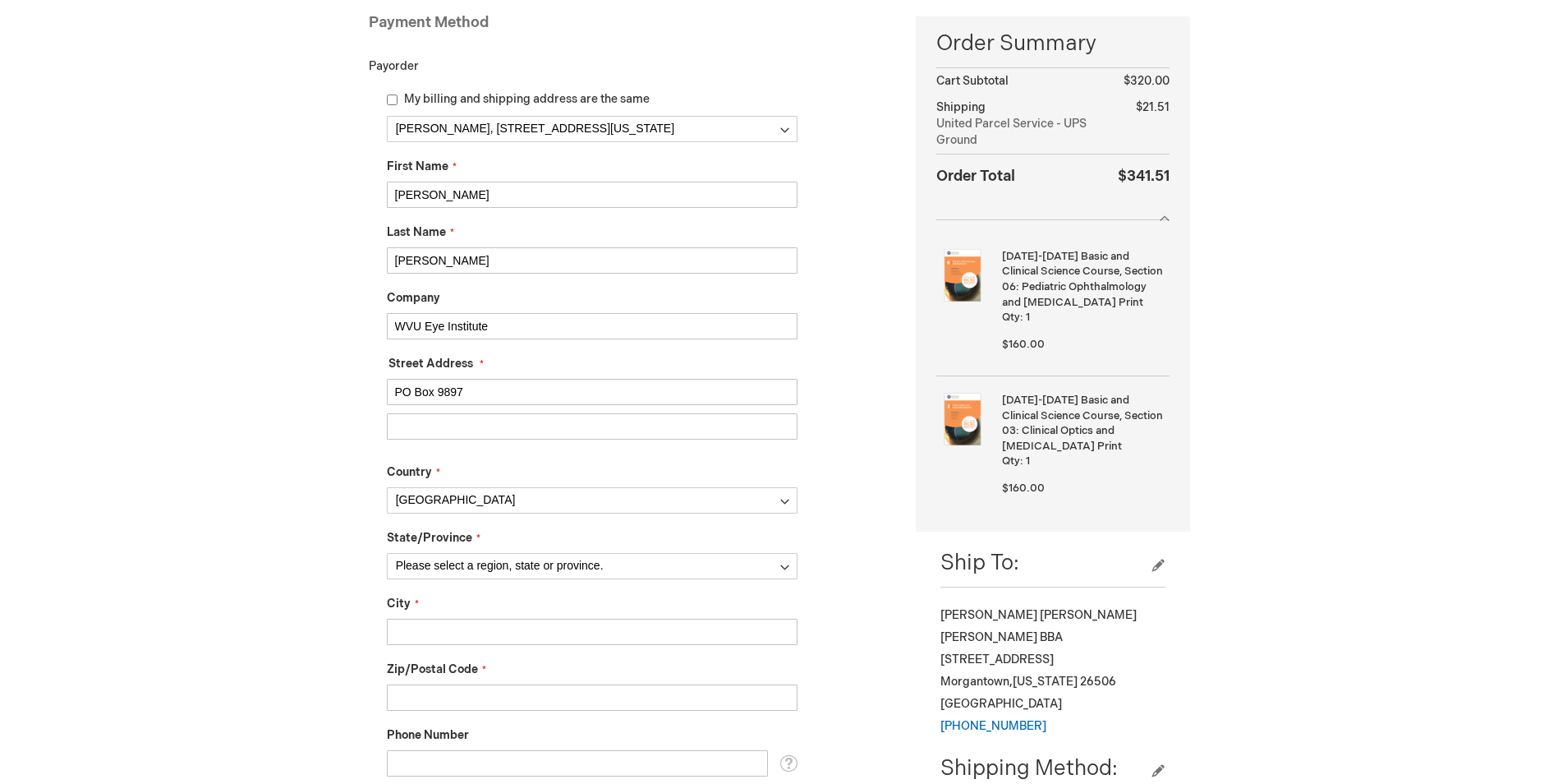
click at [428, 635] on input "City" at bounding box center [592, 632] width 411 height 26
type input "Morgantown"
type input "26507"
click at [779, 565] on select "Please select a region, state or province. Alabama Alaska American Samoa Arizon…" at bounding box center [592, 566] width 411 height 26
select select "63"
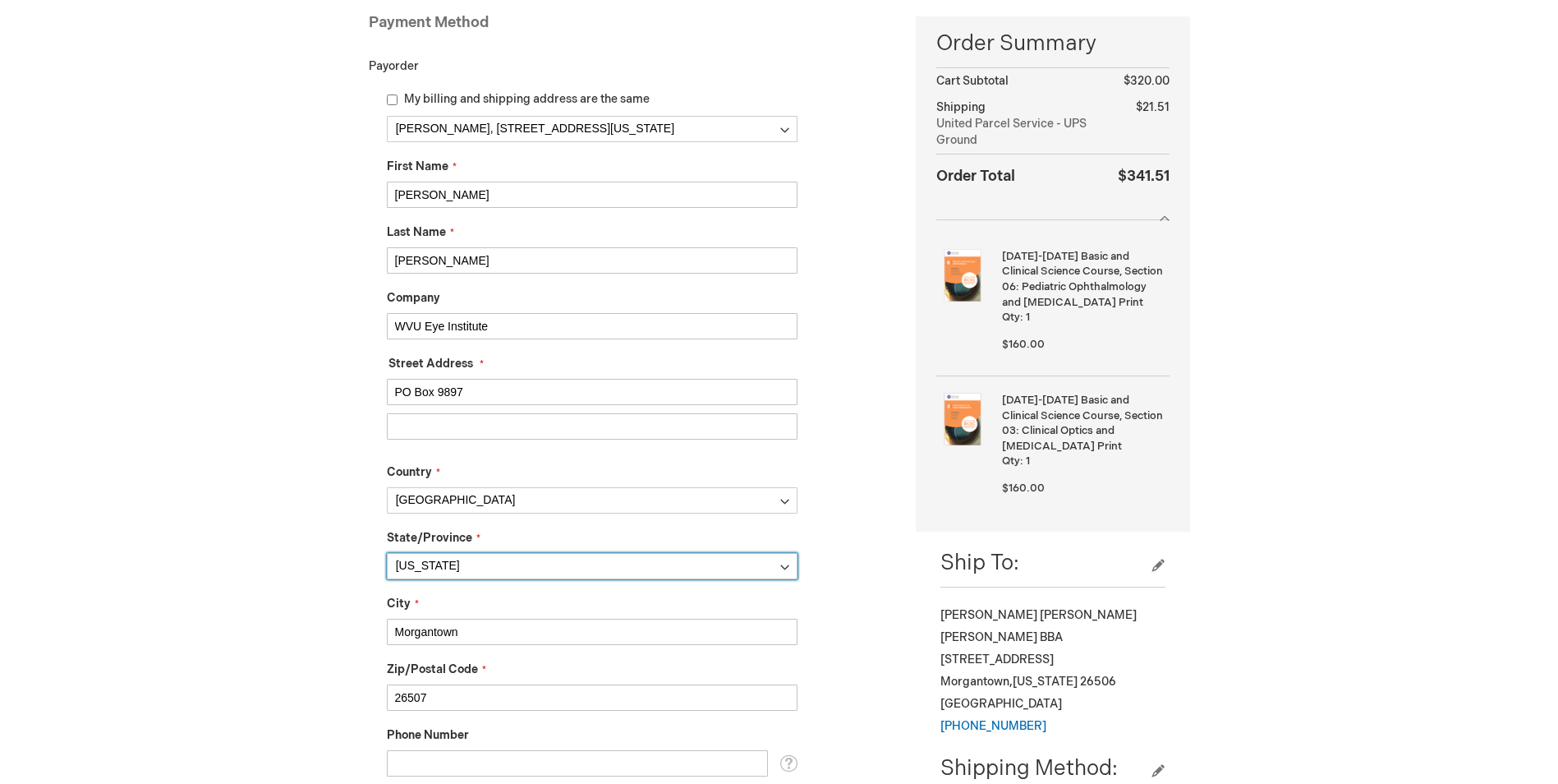
click at [386, 553] on select "Please select a region, state or province. Alabama Alaska American Samoa Arizon…" at bounding box center [592, 566] width 411 height 26
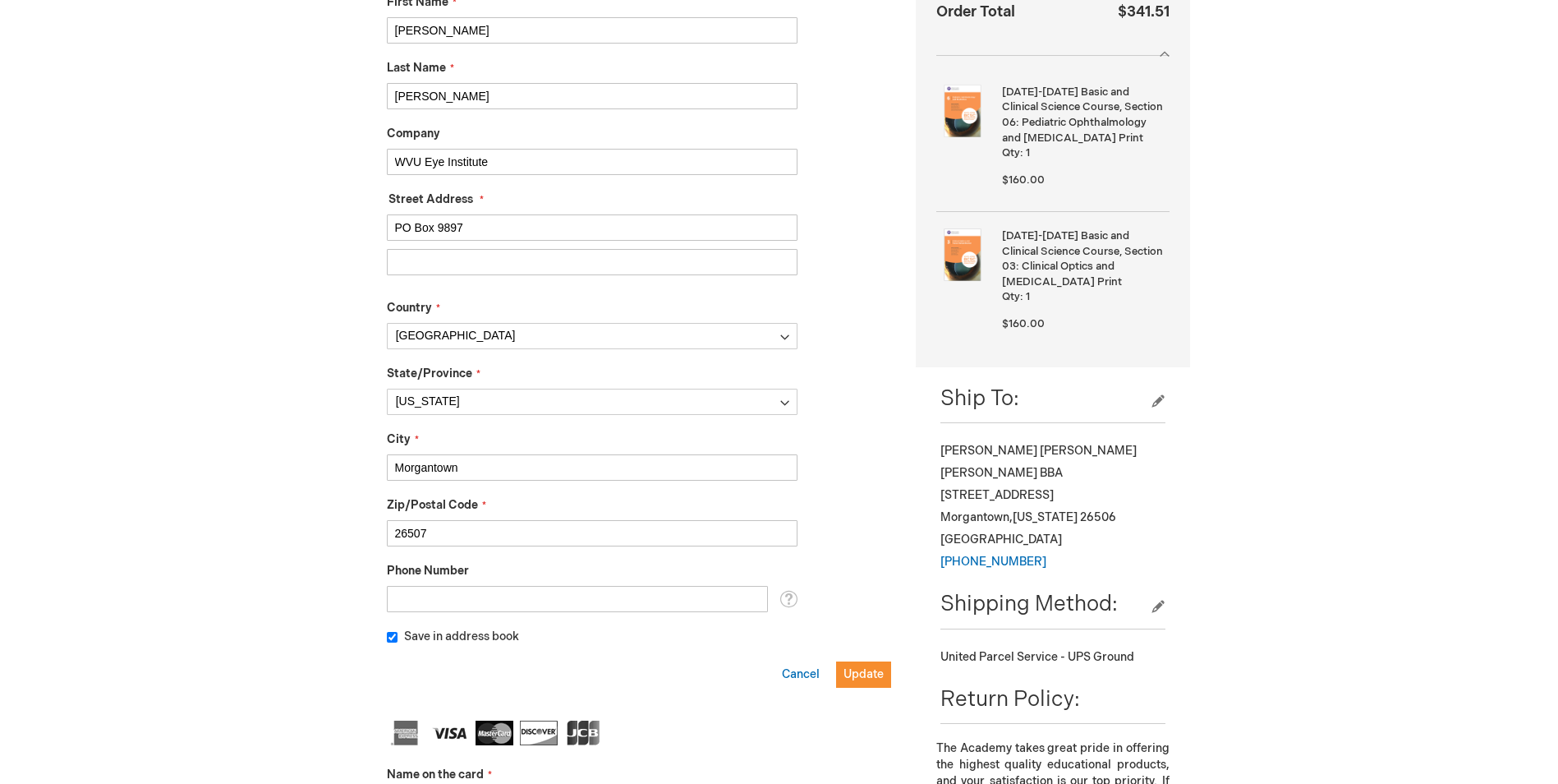
click at [430, 604] on input "Phone Number" at bounding box center [577, 598] width 381 height 26
type input "3045984731"
click at [868, 668] on span "Update" at bounding box center [863, 674] width 40 height 14
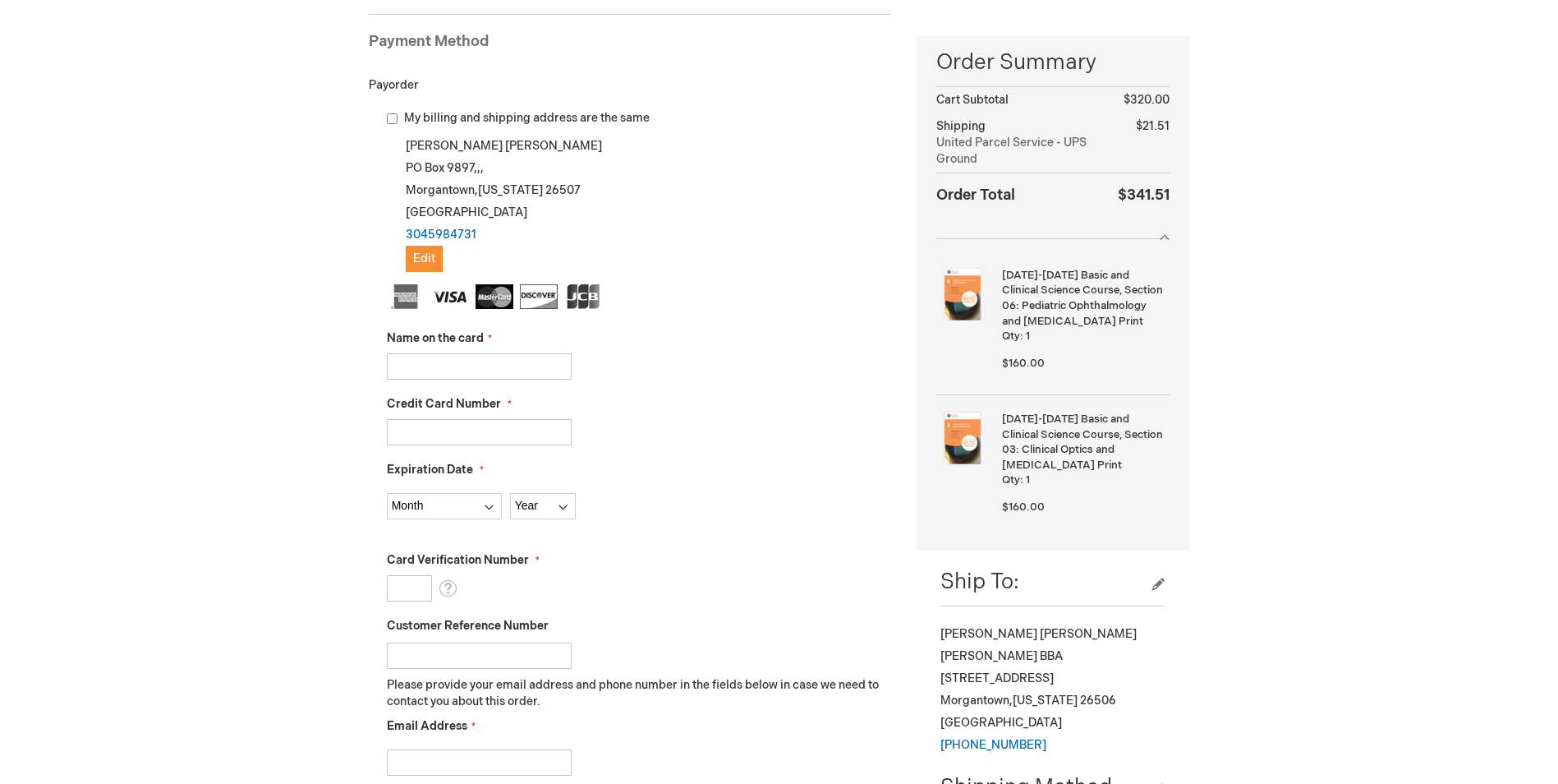
scroll to position [246, 0]
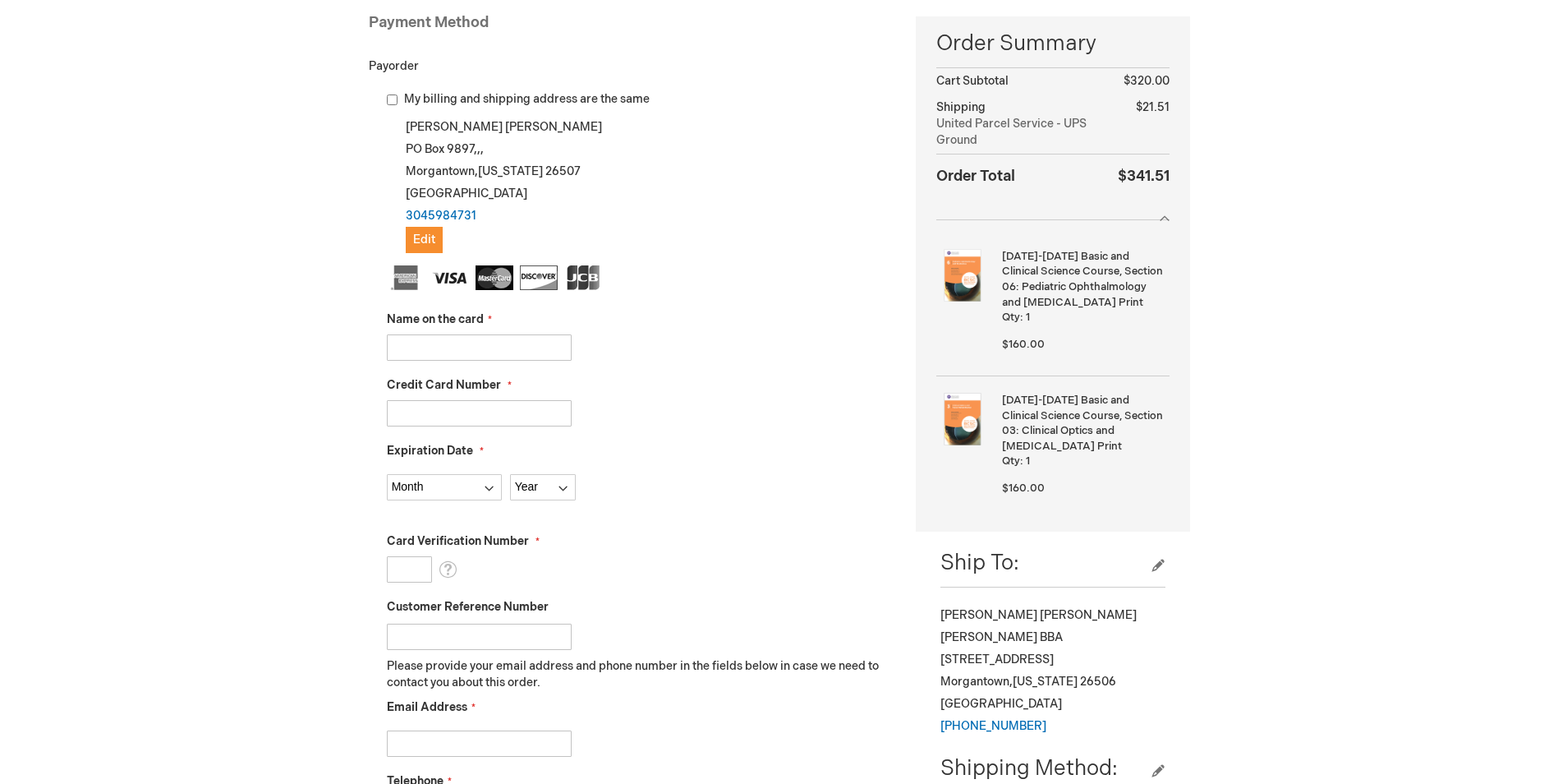
click at [434, 346] on input "Name on the card" at bounding box center [479, 347] width 185 height 26
type input "Robert Wayne Smith Jr"
click at [398, 417] on input "Credit Card Number" at bounding box center [479, 413] width 185 height 26
type input "4807192200927061"
click at [442, 484] on select "Month 01 - January 02 - February 03 - March 04 - April 05 - May 06 - June 07 - …" at bounding box center [443, 487] width 115 height 26
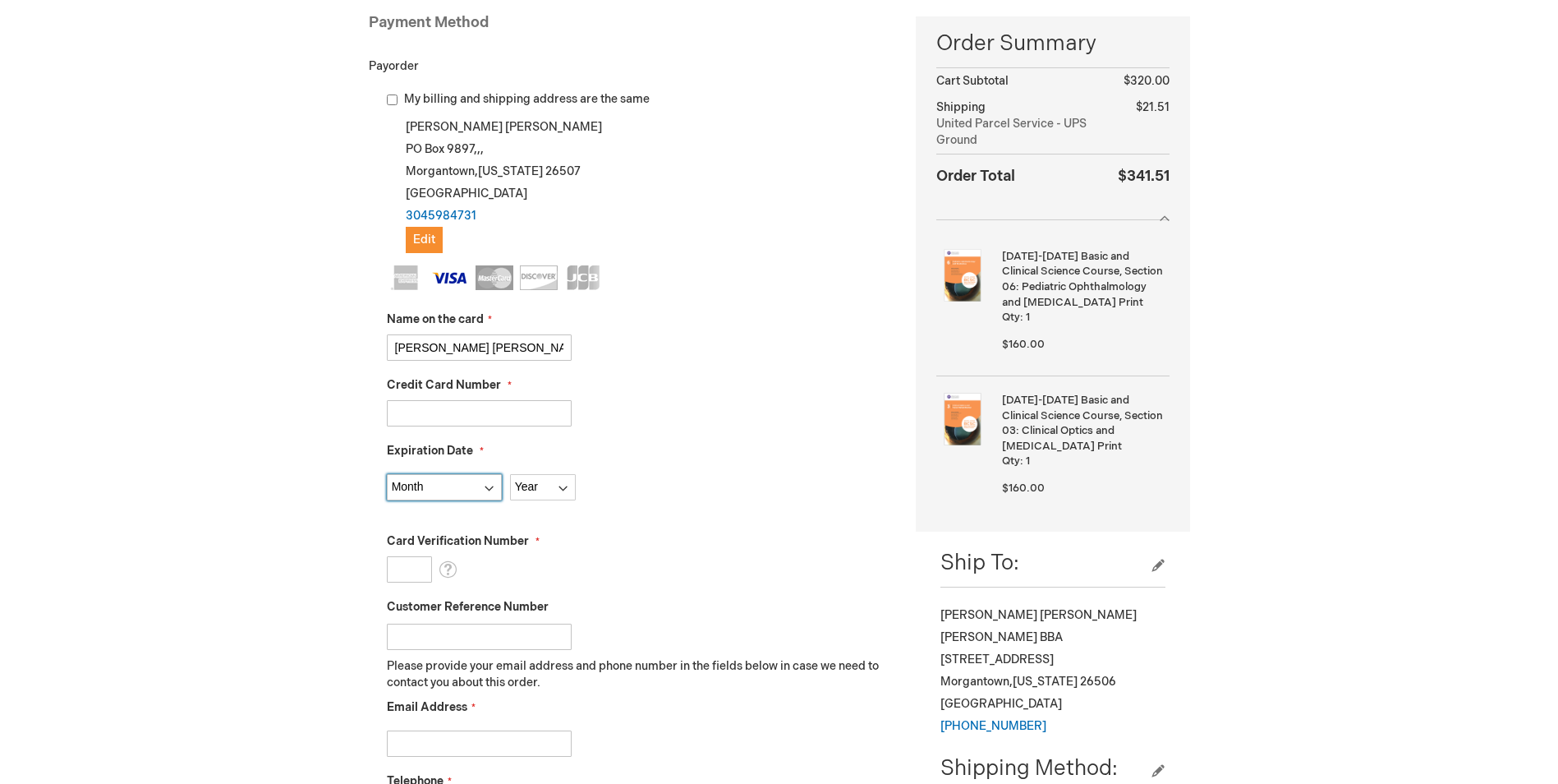
select select "5"
click at [386, 474] on select "Month 01 - January 02 - February 03 - March 04 - April 05 - May 06 - June 07 - …" at bounding box center [443, 487] width 115 height 26
click at [529, 489] on select "Year 2025 2026 2027 2028 2029 2030 2031 2032 2033 2034 2035" at bounding box center [542, 487] width 65 height 26
select select "2027"
click at [510, 474] on select "Year 2025 2026 2027 2028 2029 2030 2031 2032 2033 2034 2035" at bounding box center [542, 487] width 65 height 26
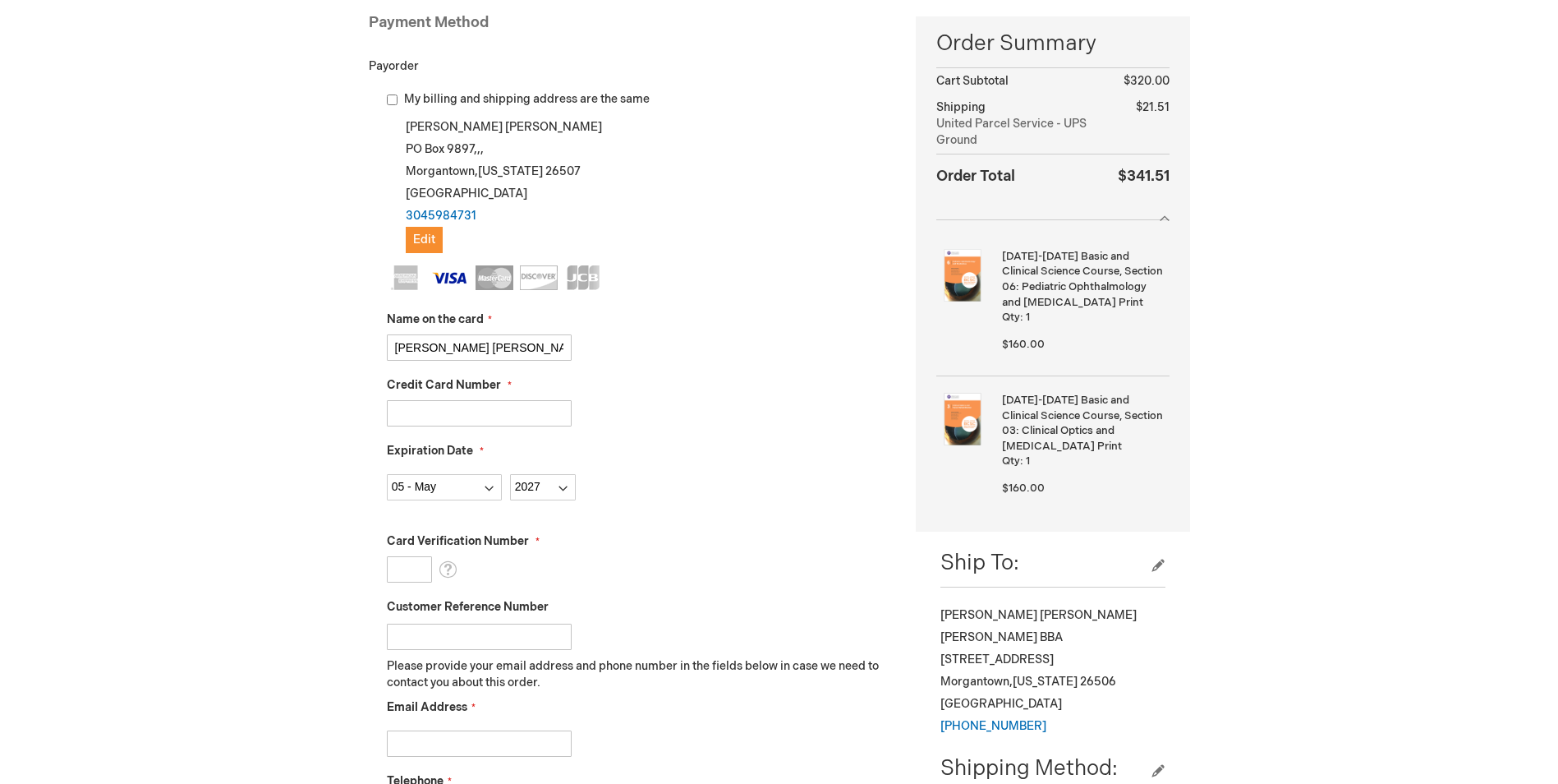
click at [407, 574] on input "Card Verification Number" at bounding box center [409, 569] width 45 height 26
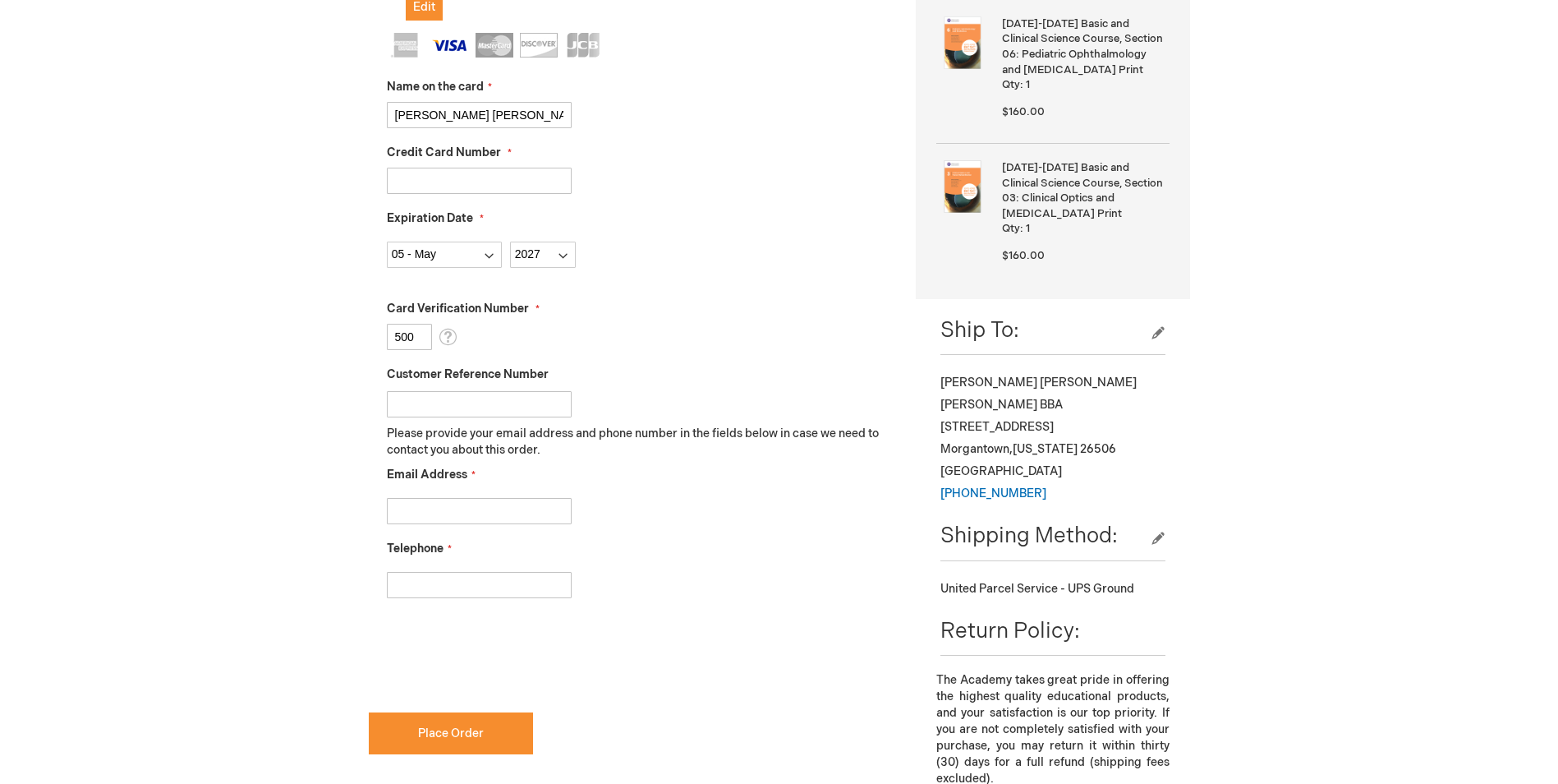
scroll to position [493, 0]
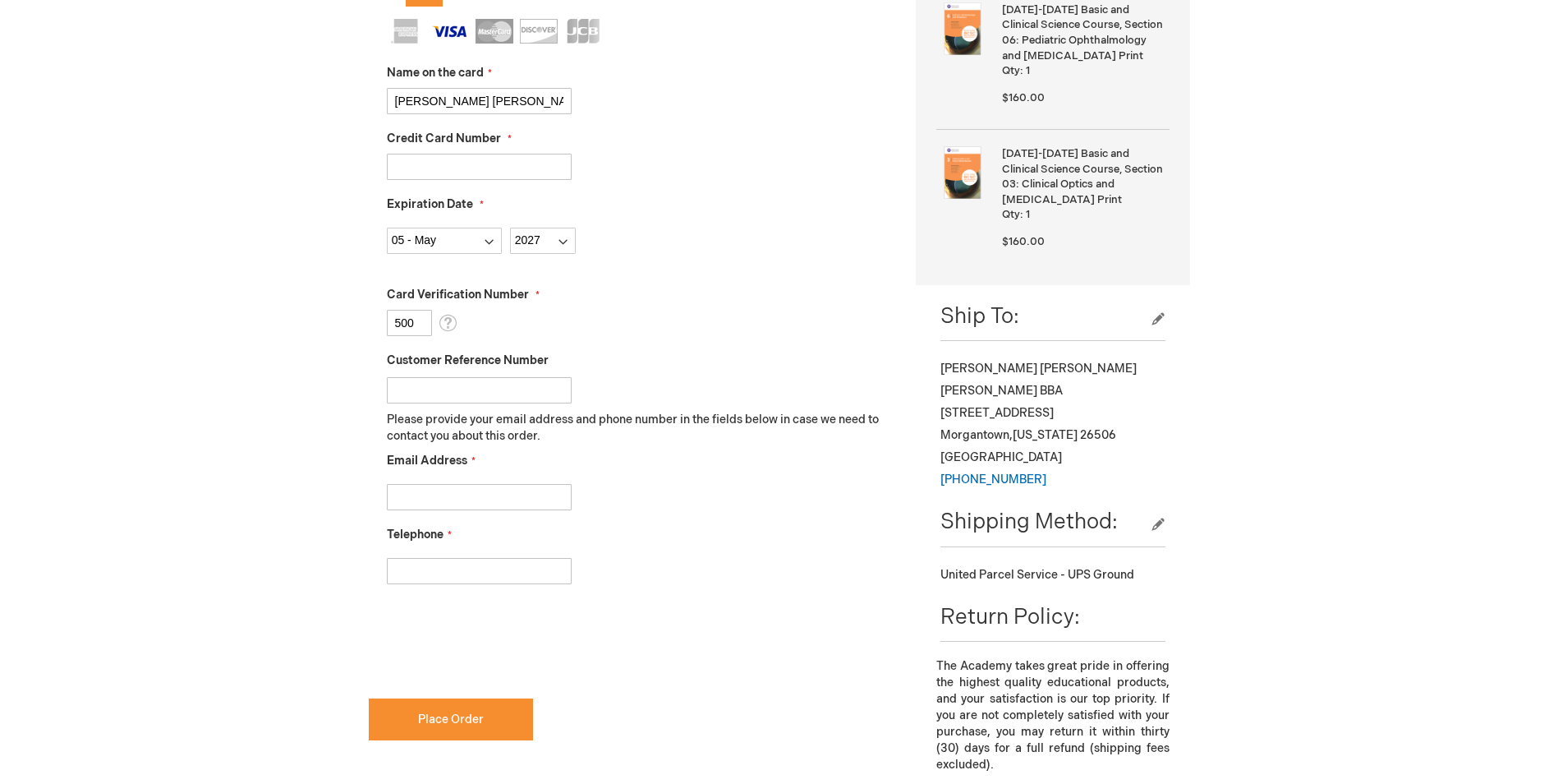
type input "500"
click at [428, 483] on input "Email Address" at bounding box center [479, 497] width 185 height 26
type input "rsmith18@wvumedicine.org"
type input "3045984731"
checkbox input "true"
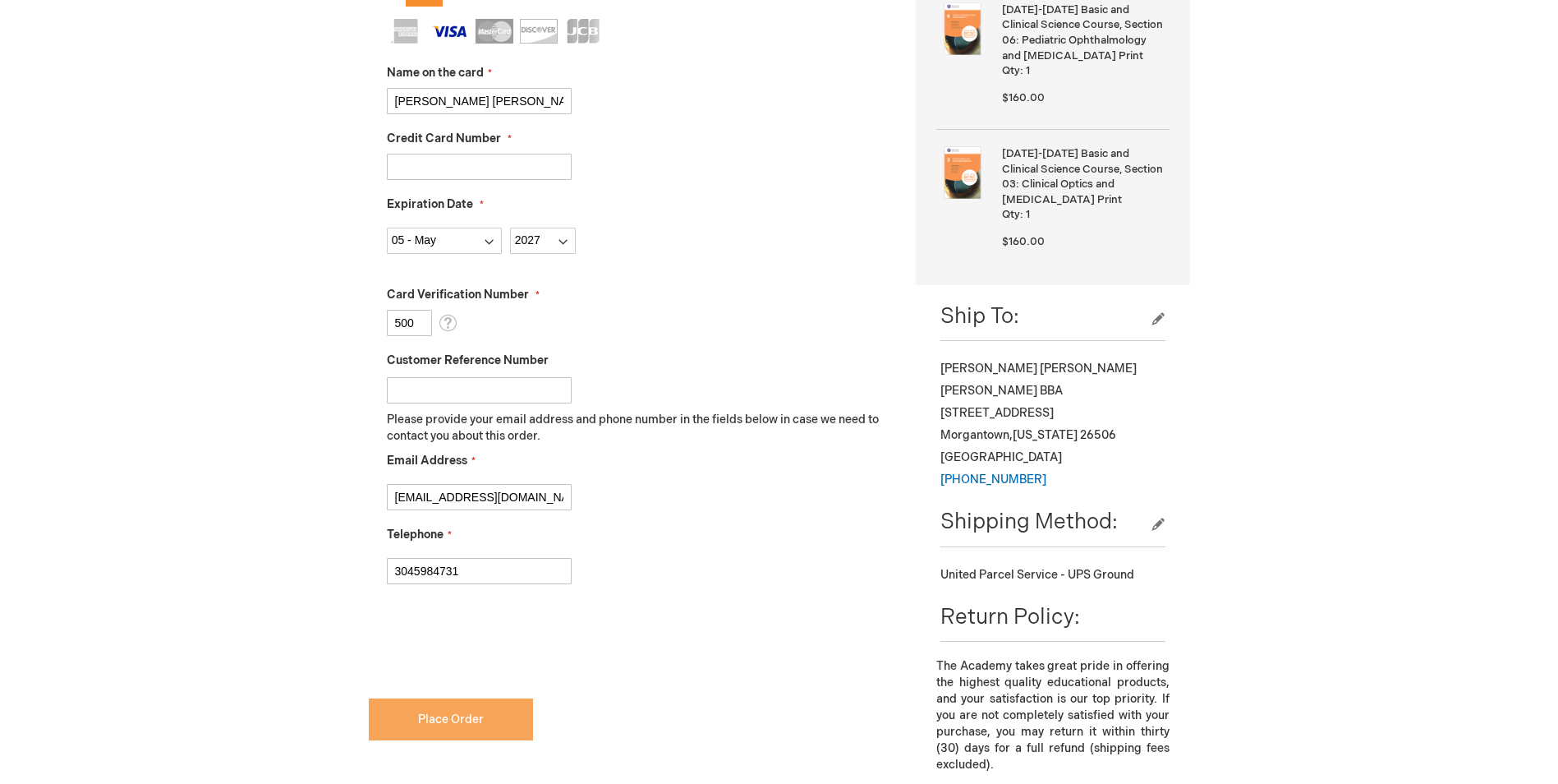
click at [441, 721] on span "Place Order" at bounding box center [451, 719] width 65 height 14
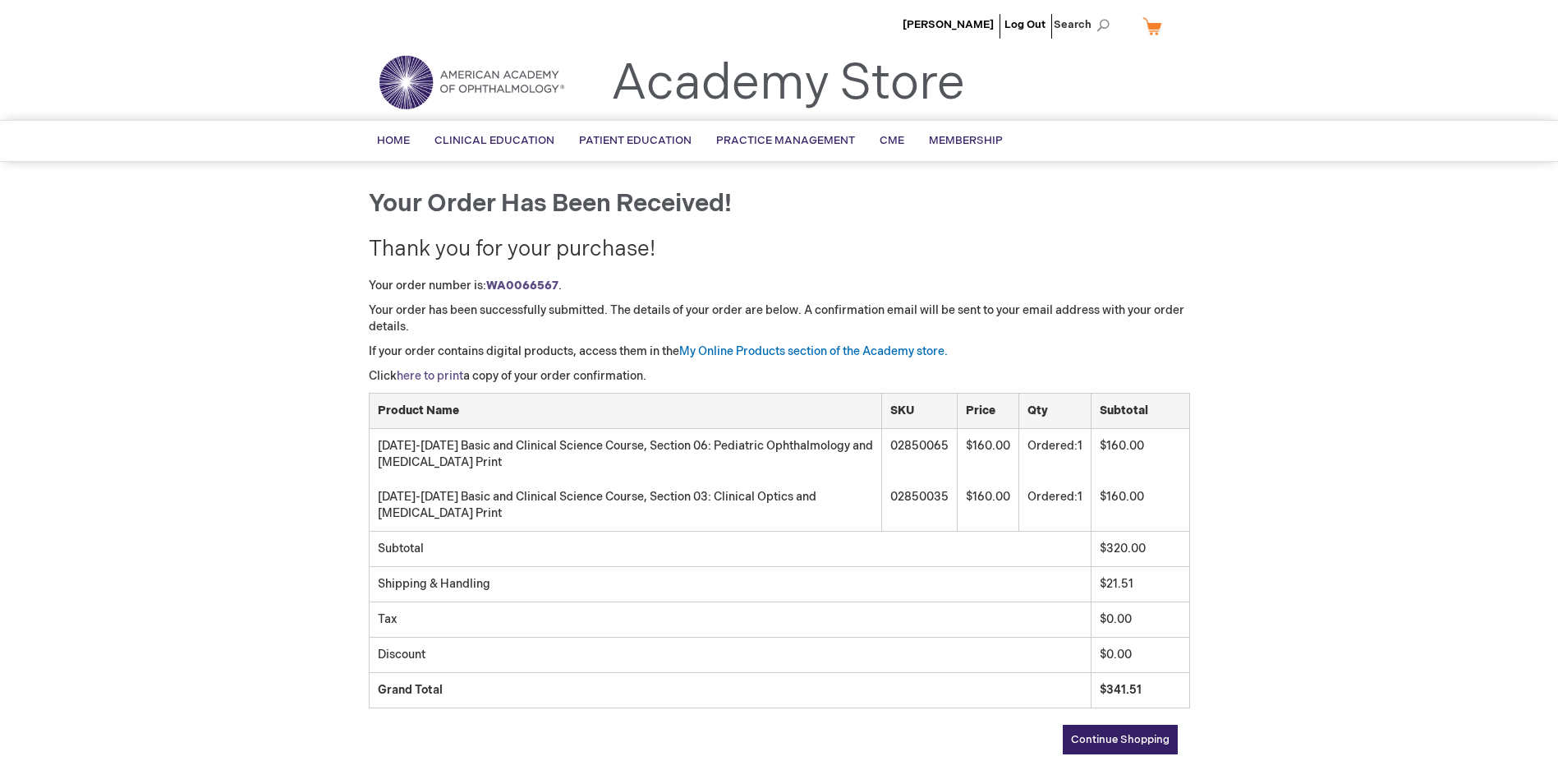
click at [419, 374] on link "here to print" at bounding box center [429, 375] width 66 height 14
